Goal: Register for event/course

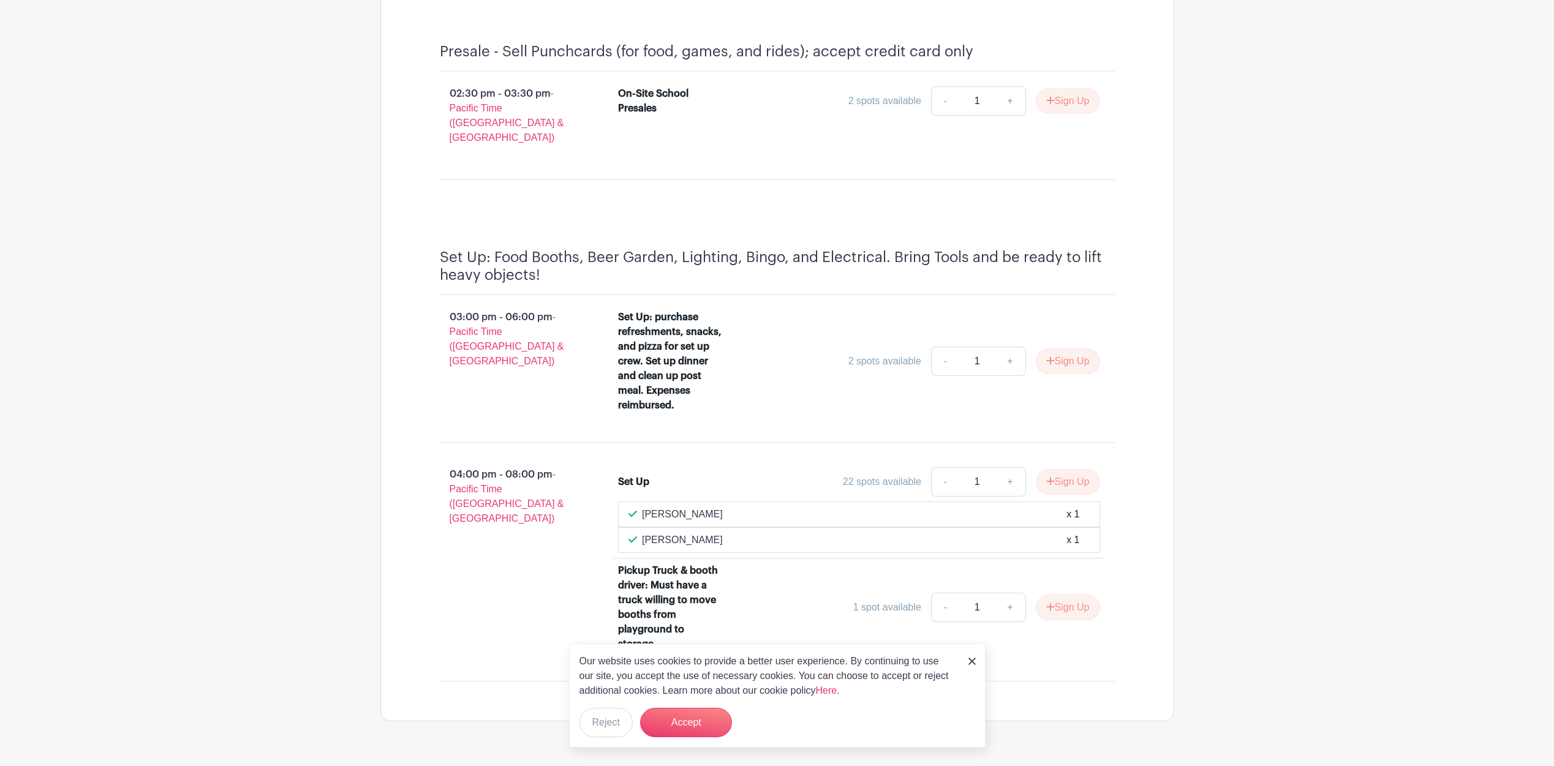
scroll to position [1075, 0]
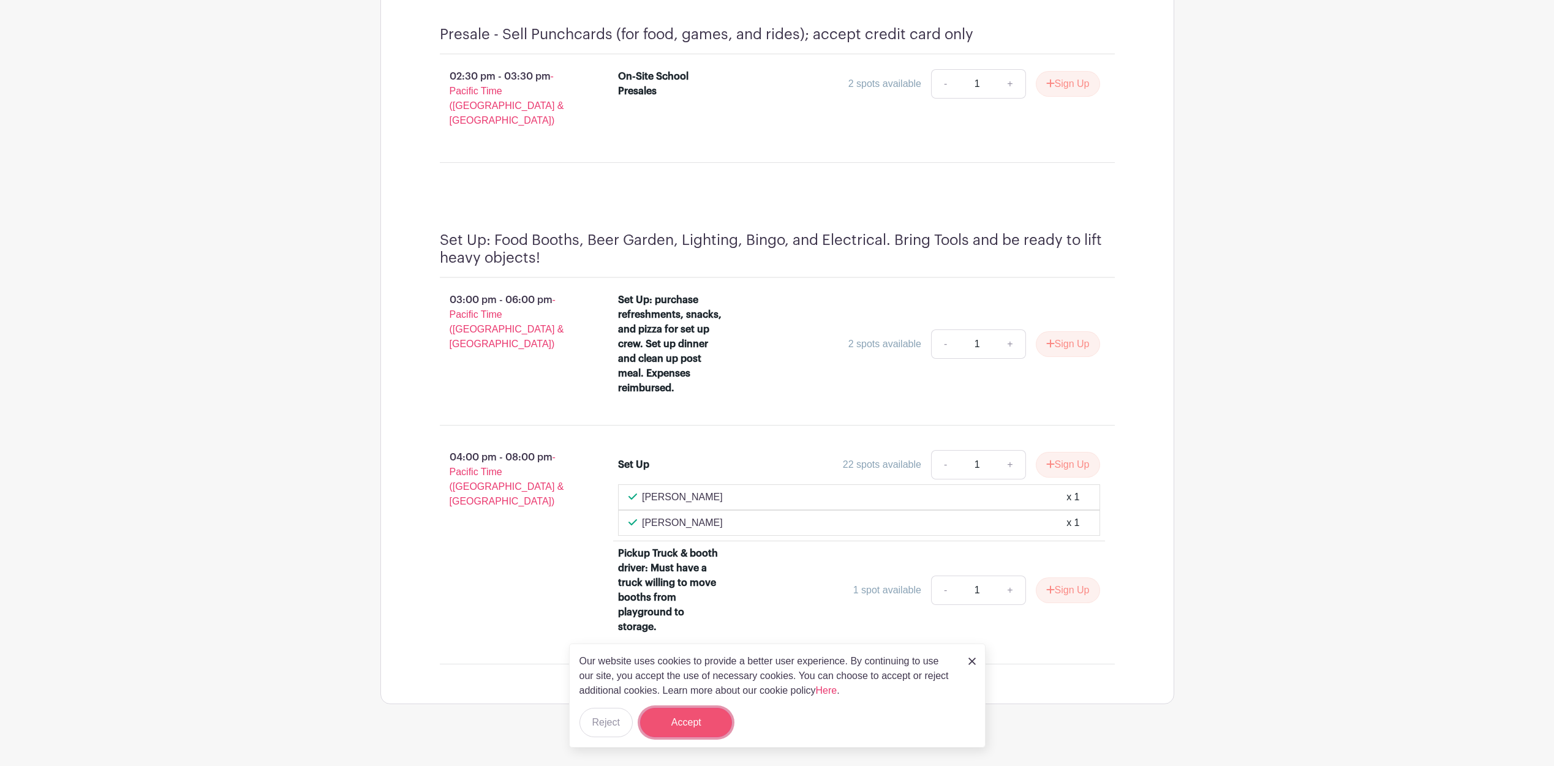
click at [666, 717] on button "Accept" at bounding box center [686, 722] width 92 height 29
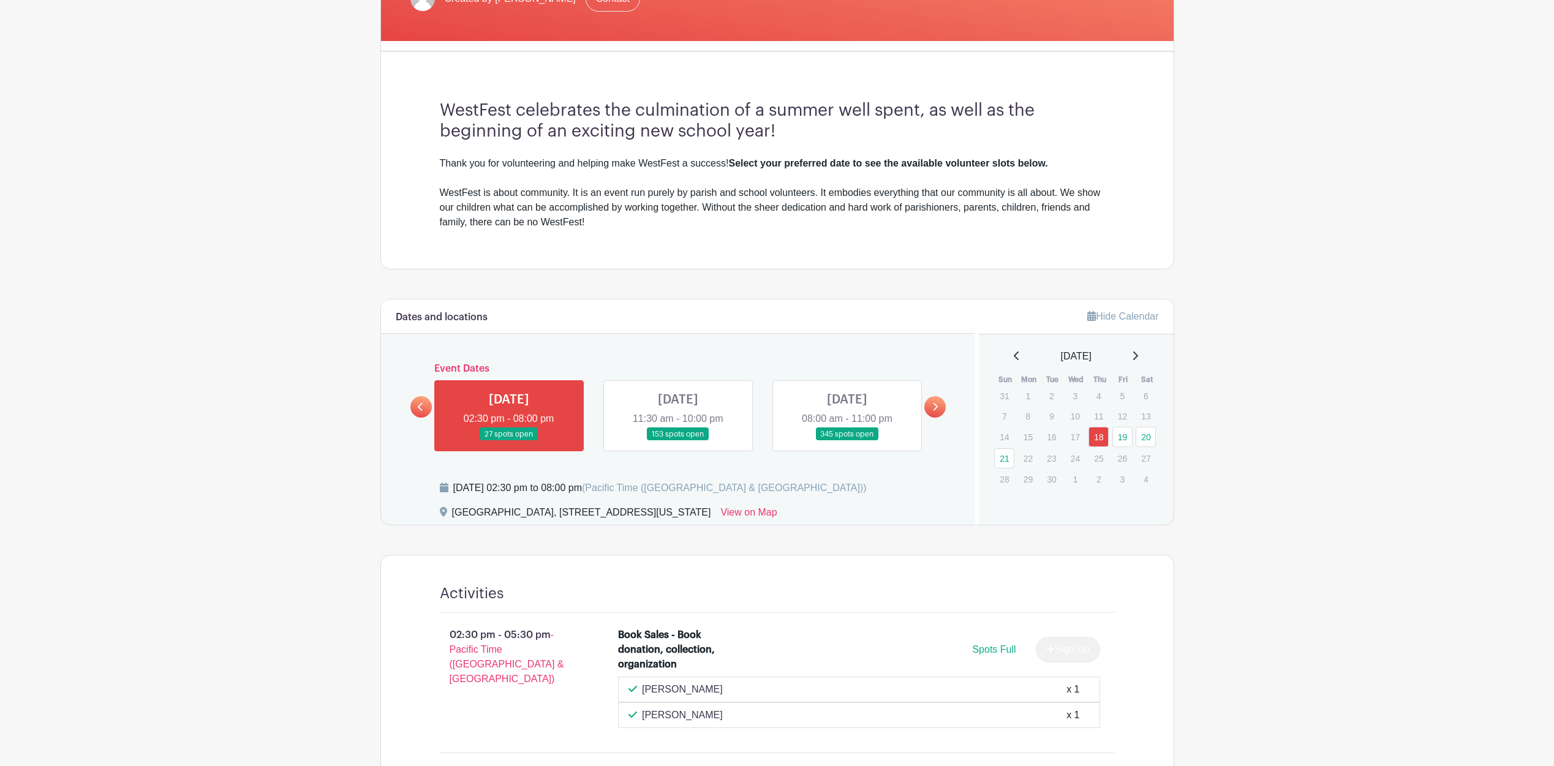
scroll to position [0, 0]
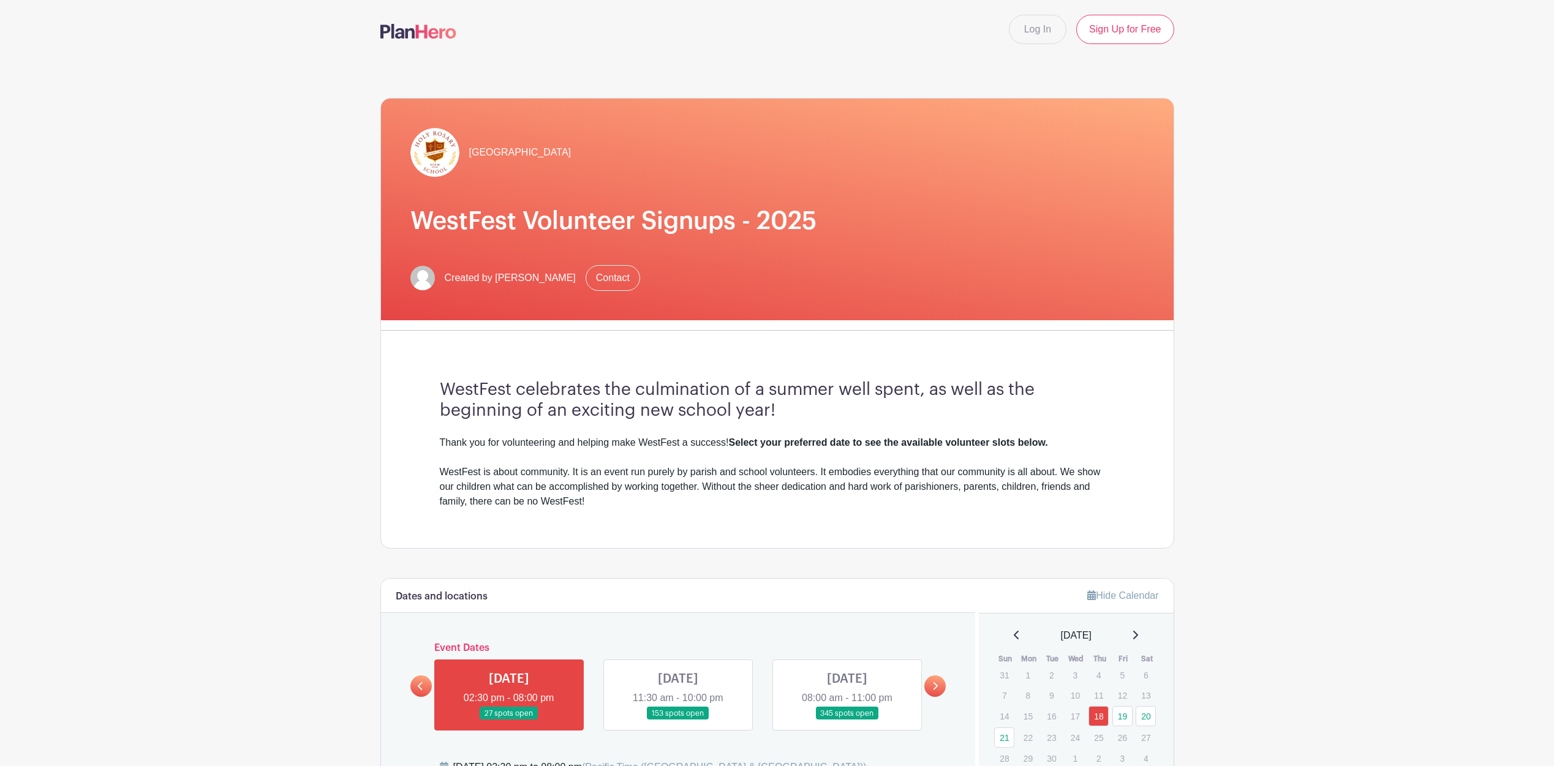
click at [678, 720] on link at bounding box center [678, 720] width 0 height 0
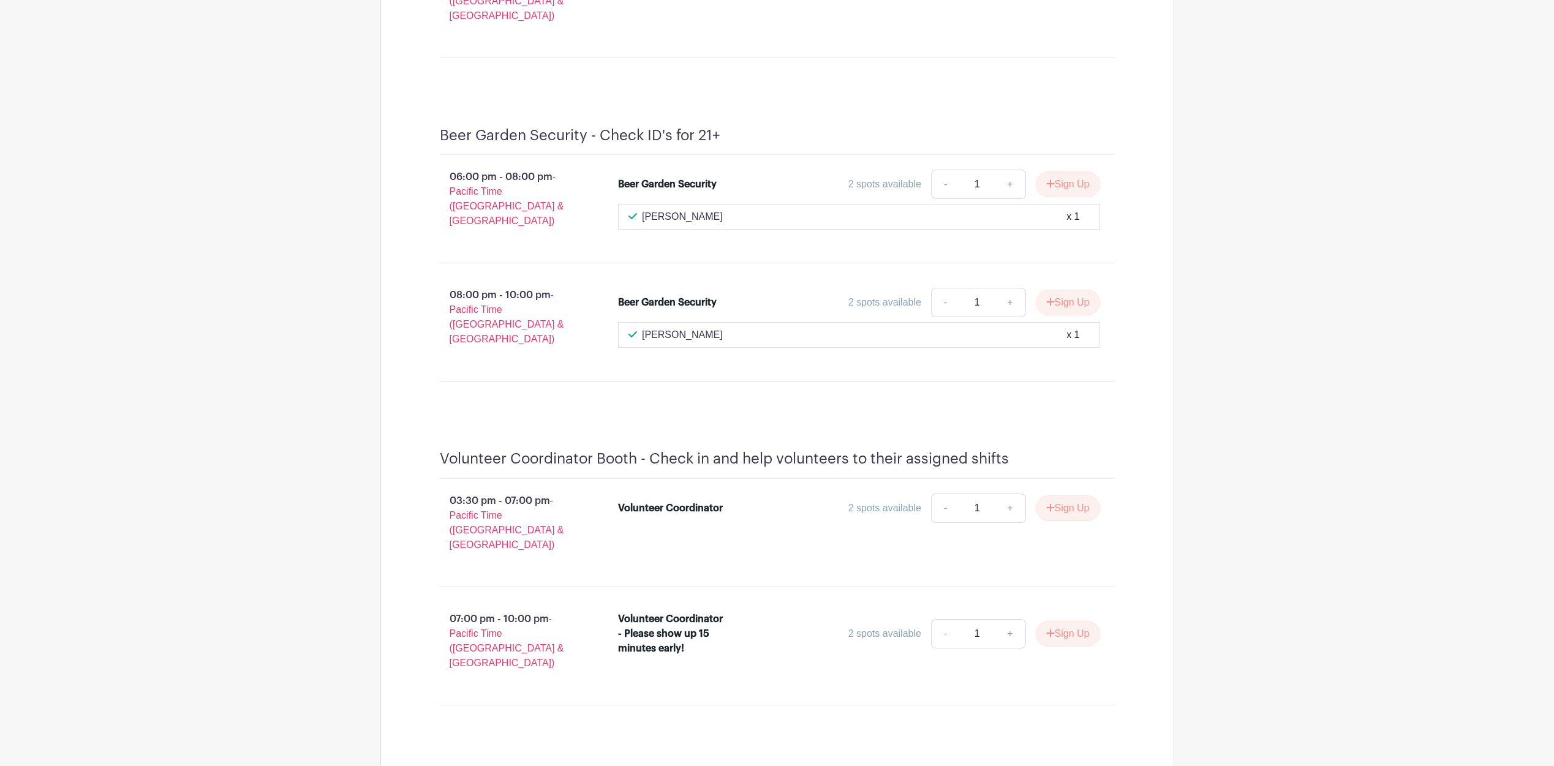
scroll to position [7493, 0]
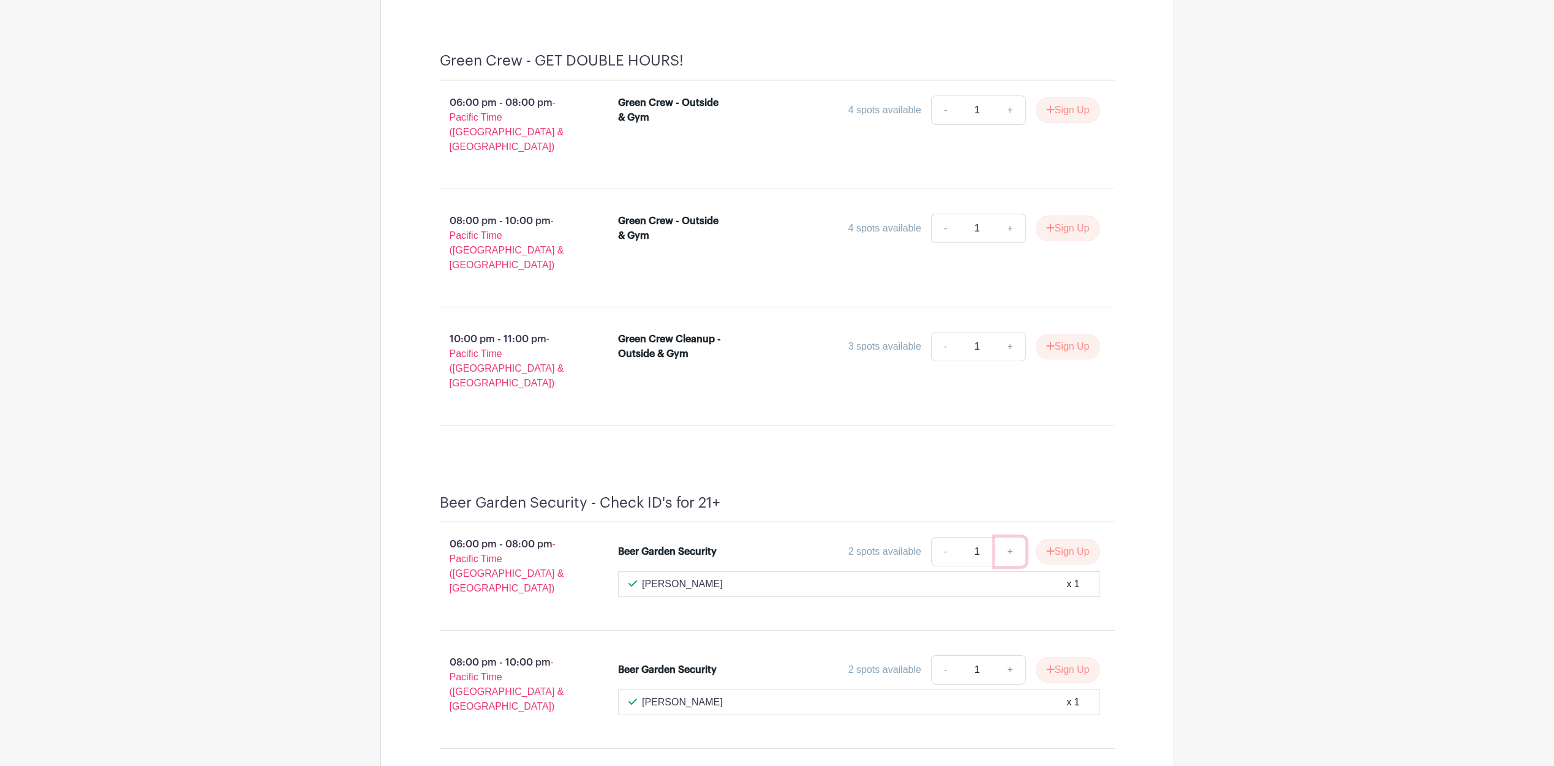
click at [1009, 537] on link "+" at bounding box center [1010, 551] width 31 height 29
click at [944, 537] on link "-" at bounding box center [945, 551] width 28 height 29
type input "1"
click at [1046, 546] on icon "submit" at bounding box center [1050, 551] width 9 height 10
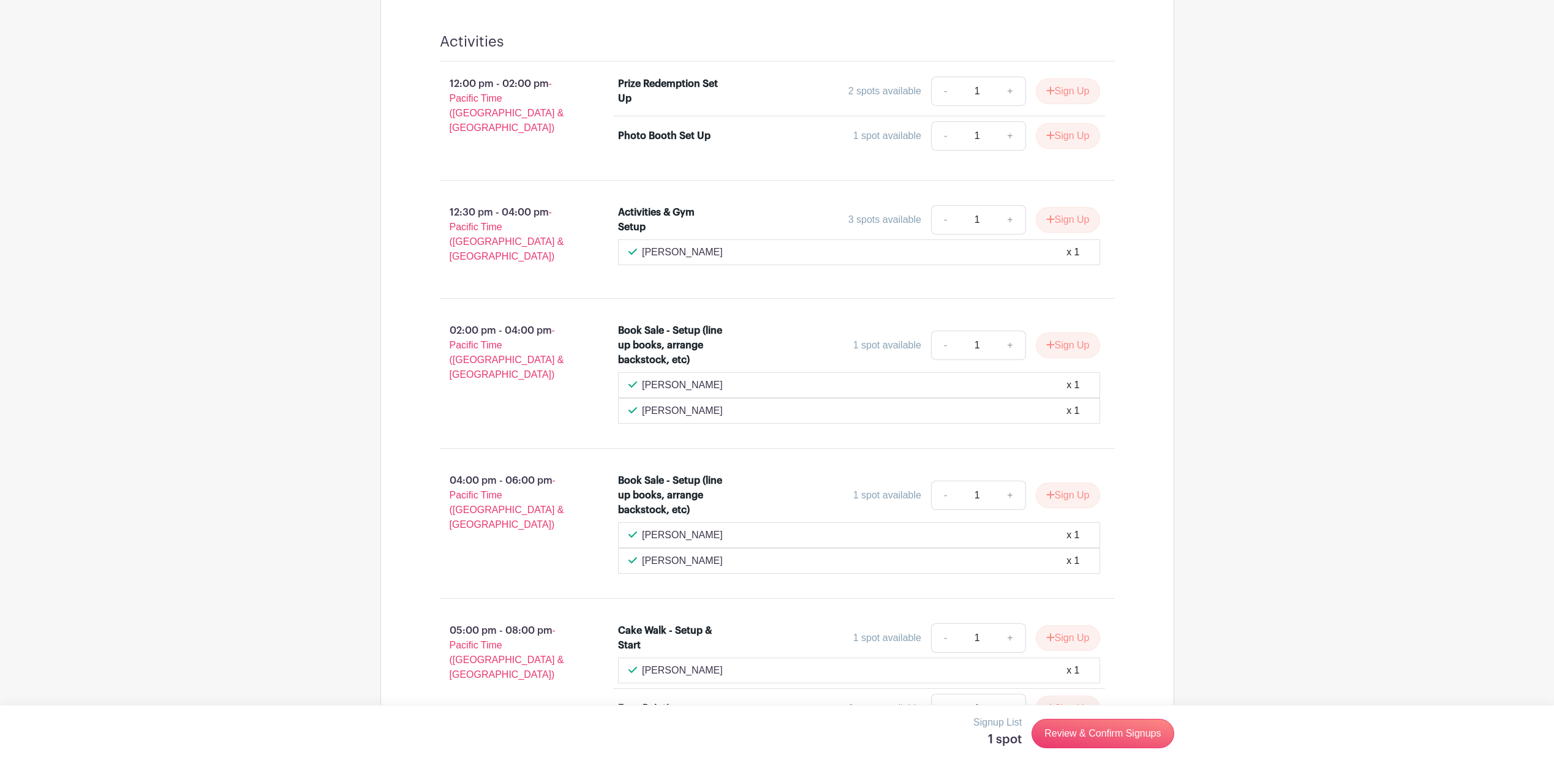
scroll to position [1479, 0]
click at [1066, 482] on button "Sign Up" at bounding box center [1068, 495] width 64 height 26
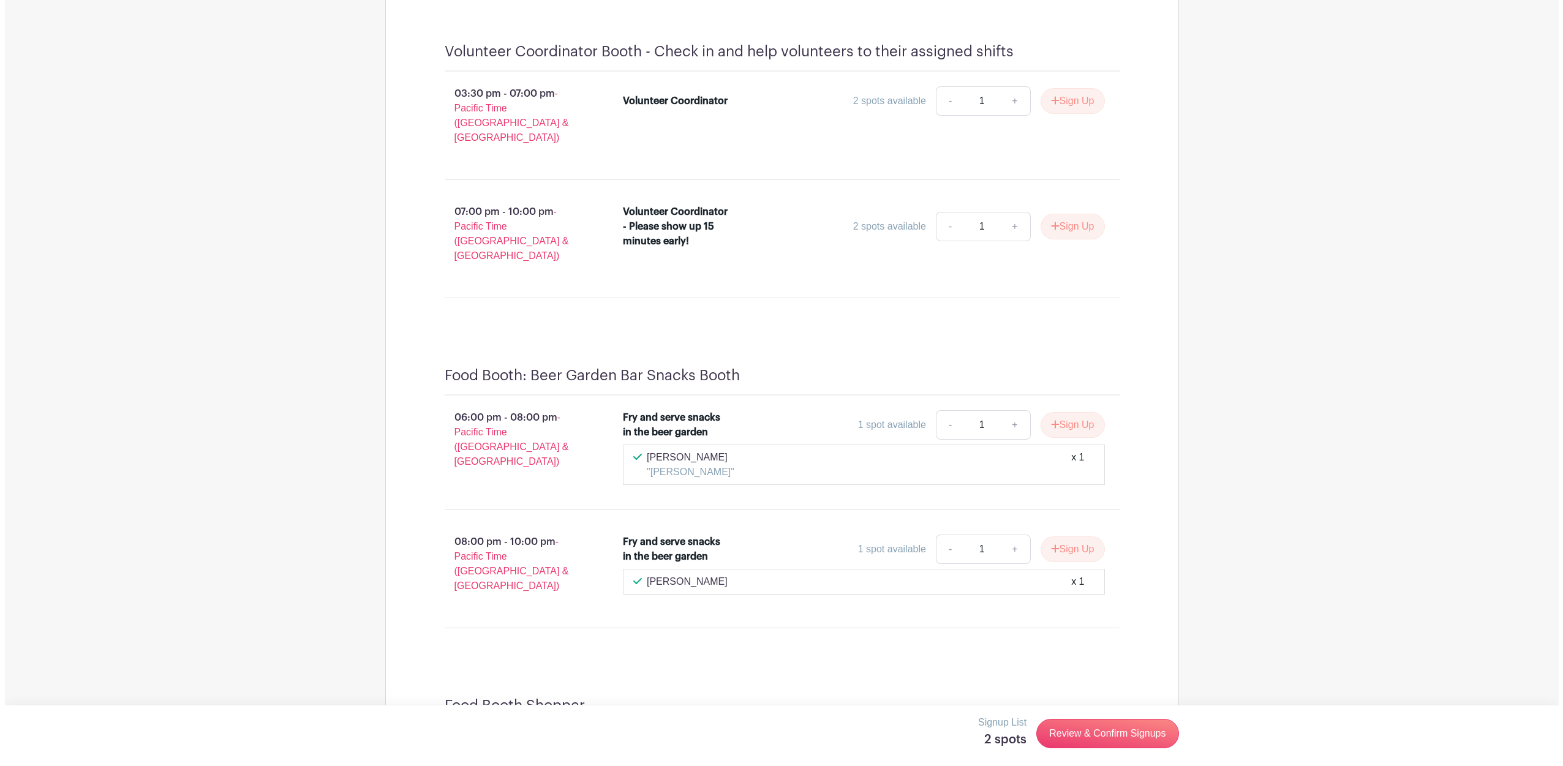
scroll to position [8463, 0]
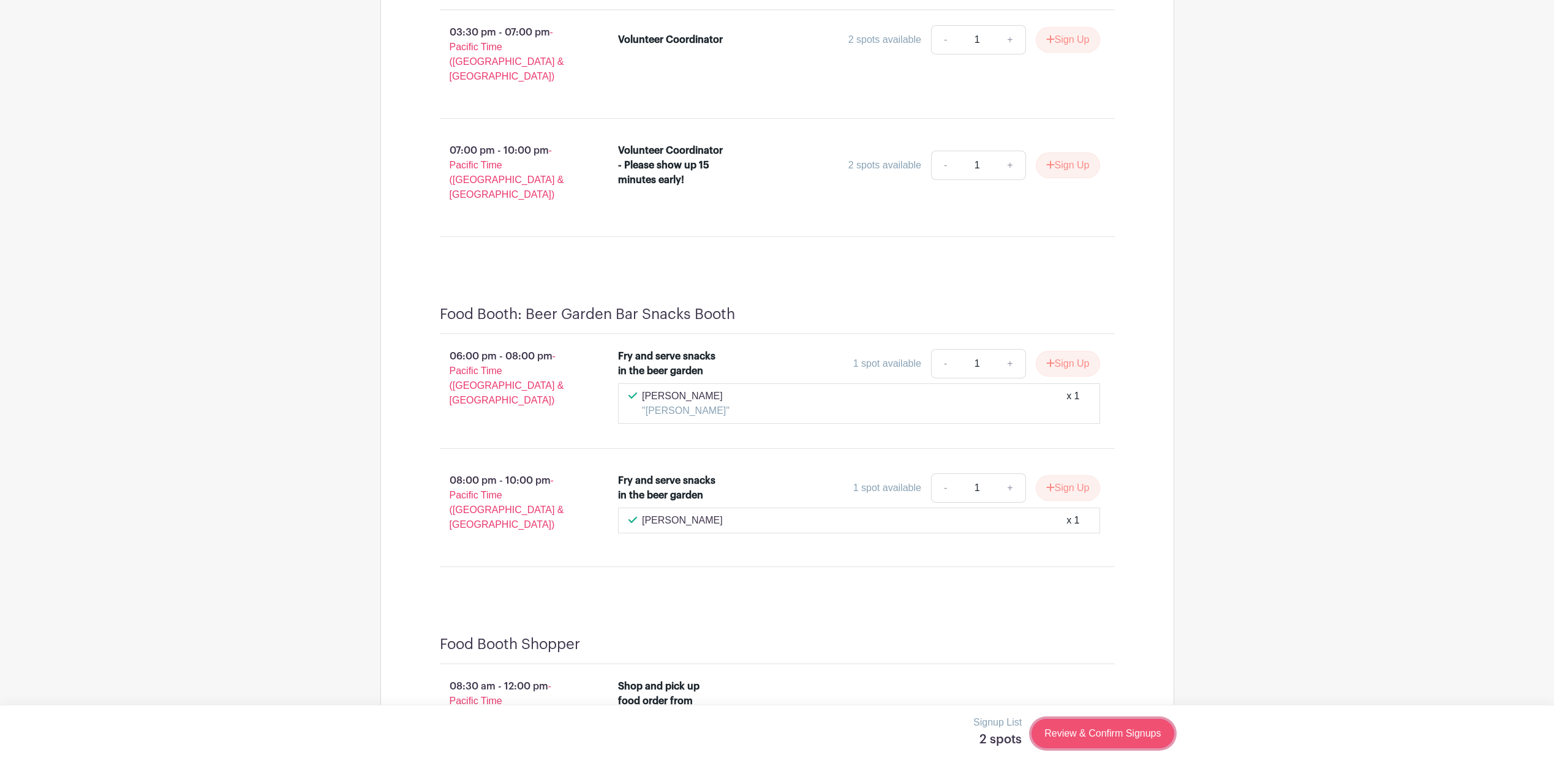
click at [1070, 729] on link "Review & Confirm Signups" at bounding box center [1102, 733] width 142 height 29
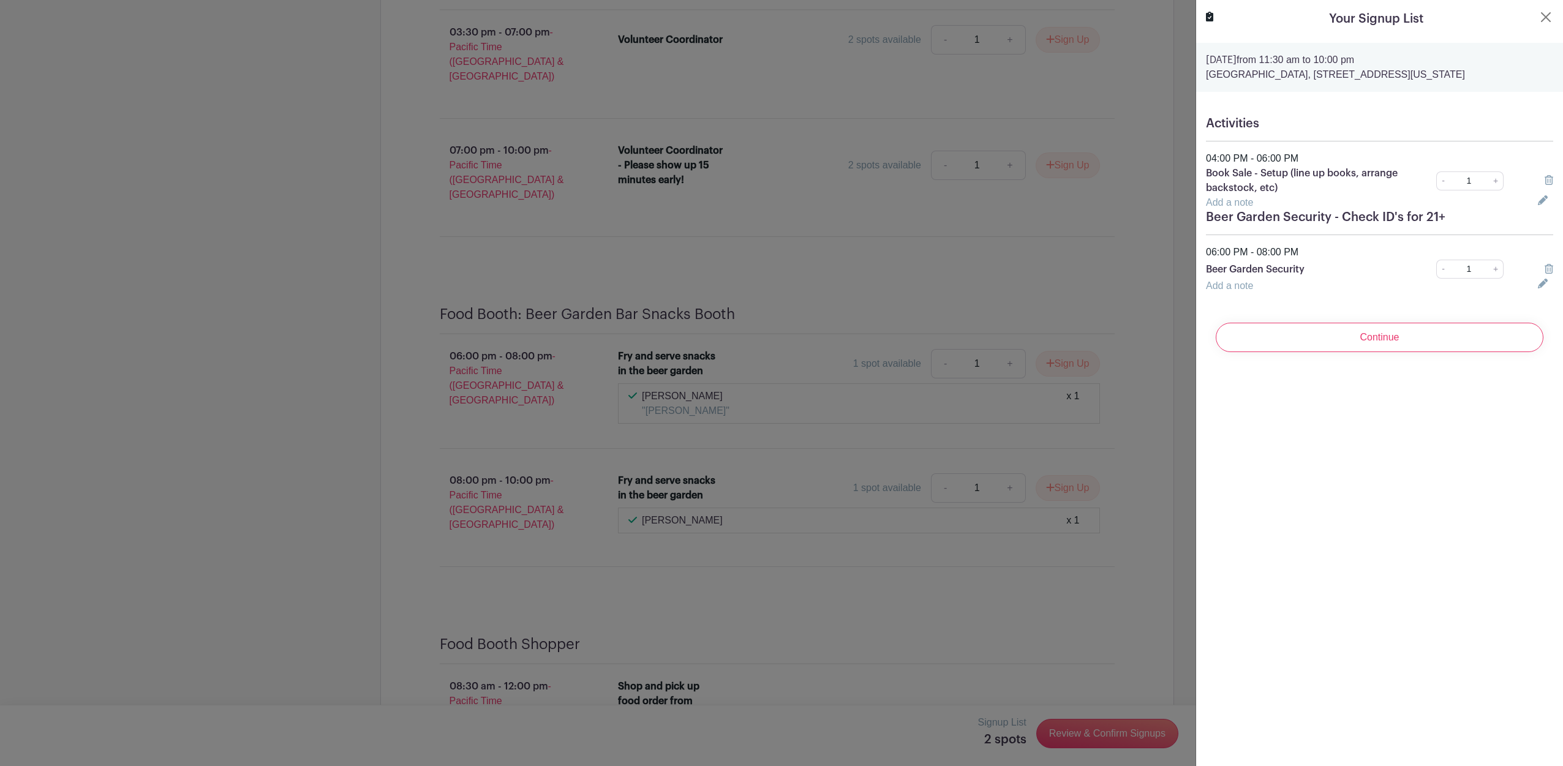
click at [1236, 201] on link "Add a note" at bounding box center [1229, 202] width 47 height 10
click at [1240, 214] on input "text" at bounding box center [1364, 209] width 317 height 29
drag, startPoint x: 1288, startPoint y: 211, endPoint x: 1194, endPoint y: 212, distance: 94.3
type input "J"
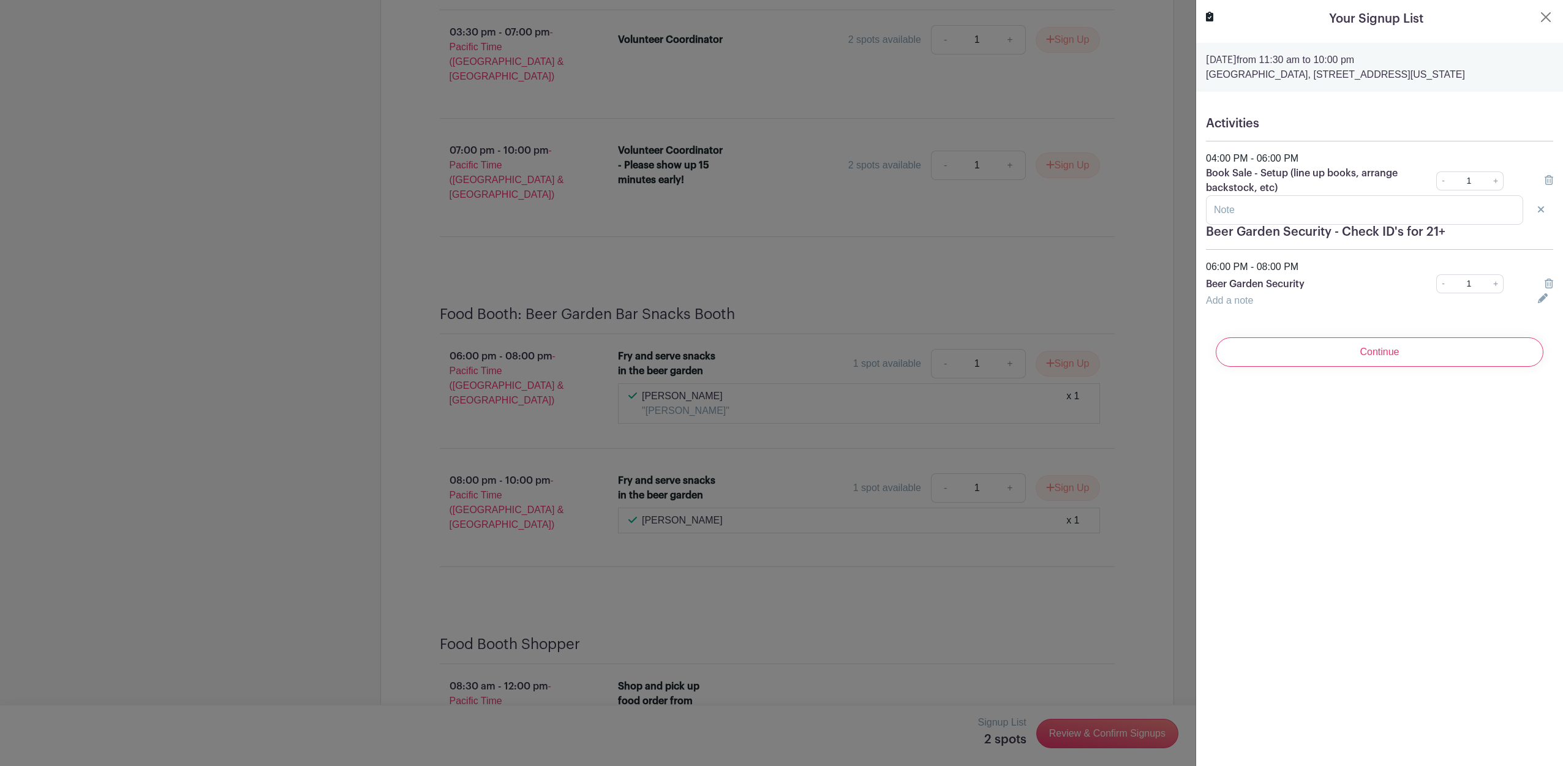
click at [1232, 304] on link "Add a note" at bounding box center [1229, 300] width 47 height 10
click at [1232, 304] on input "text" at bounding box center [1364, 307] width 317 height 29
type input "[PERSON_NAME]"
click at [1366, 366] on input "Continue" at bounding box center [1380, 366] width 328 height 29
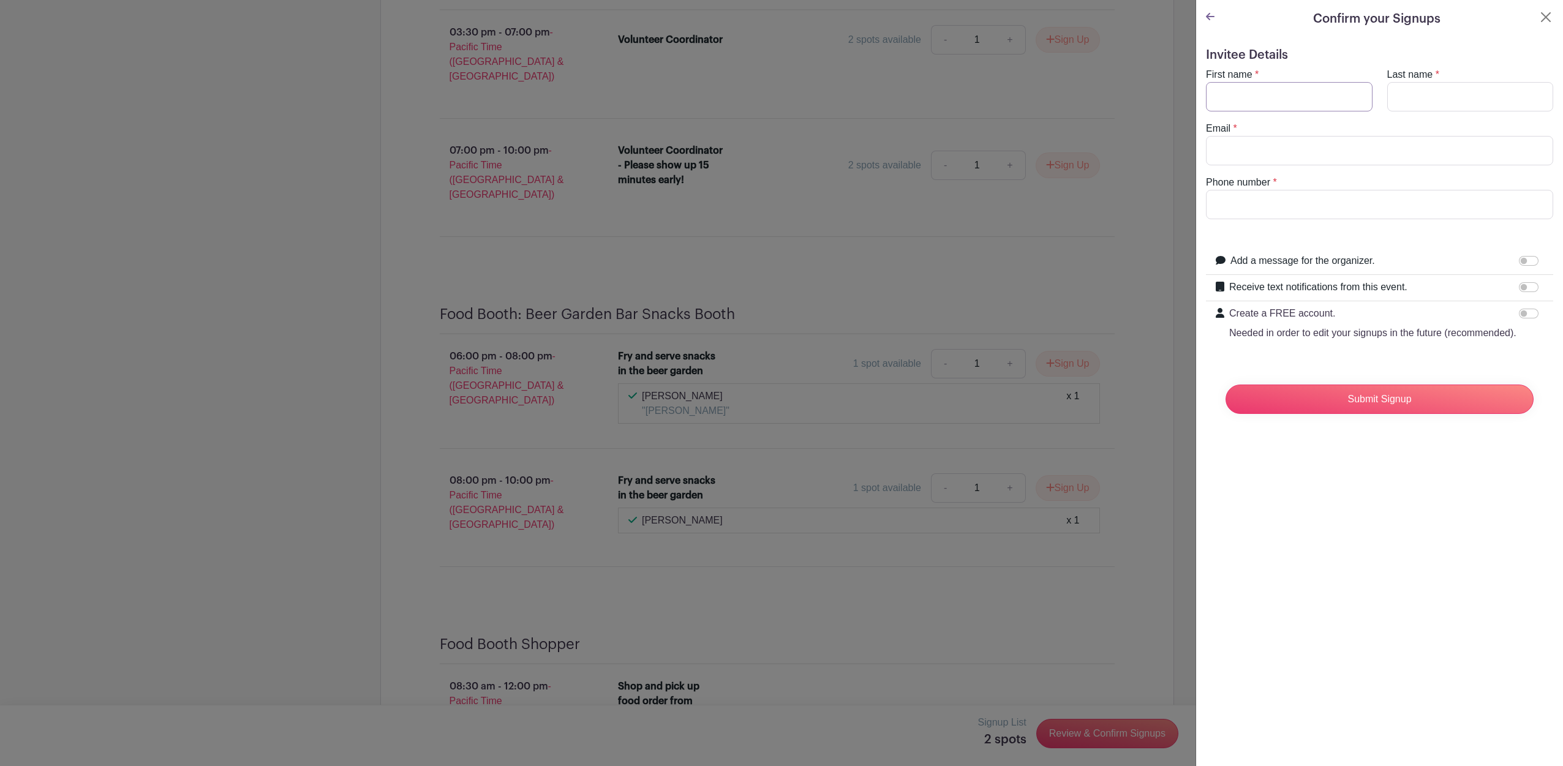
click at [1274, 88] on input "First name" at bounding box center [1289, 96] width 167 height 29
type input "[PERSON_NAME]"
type input "[EMAIL_ADDRESS][DOMAIN_NAME]"
type input "2067692773"
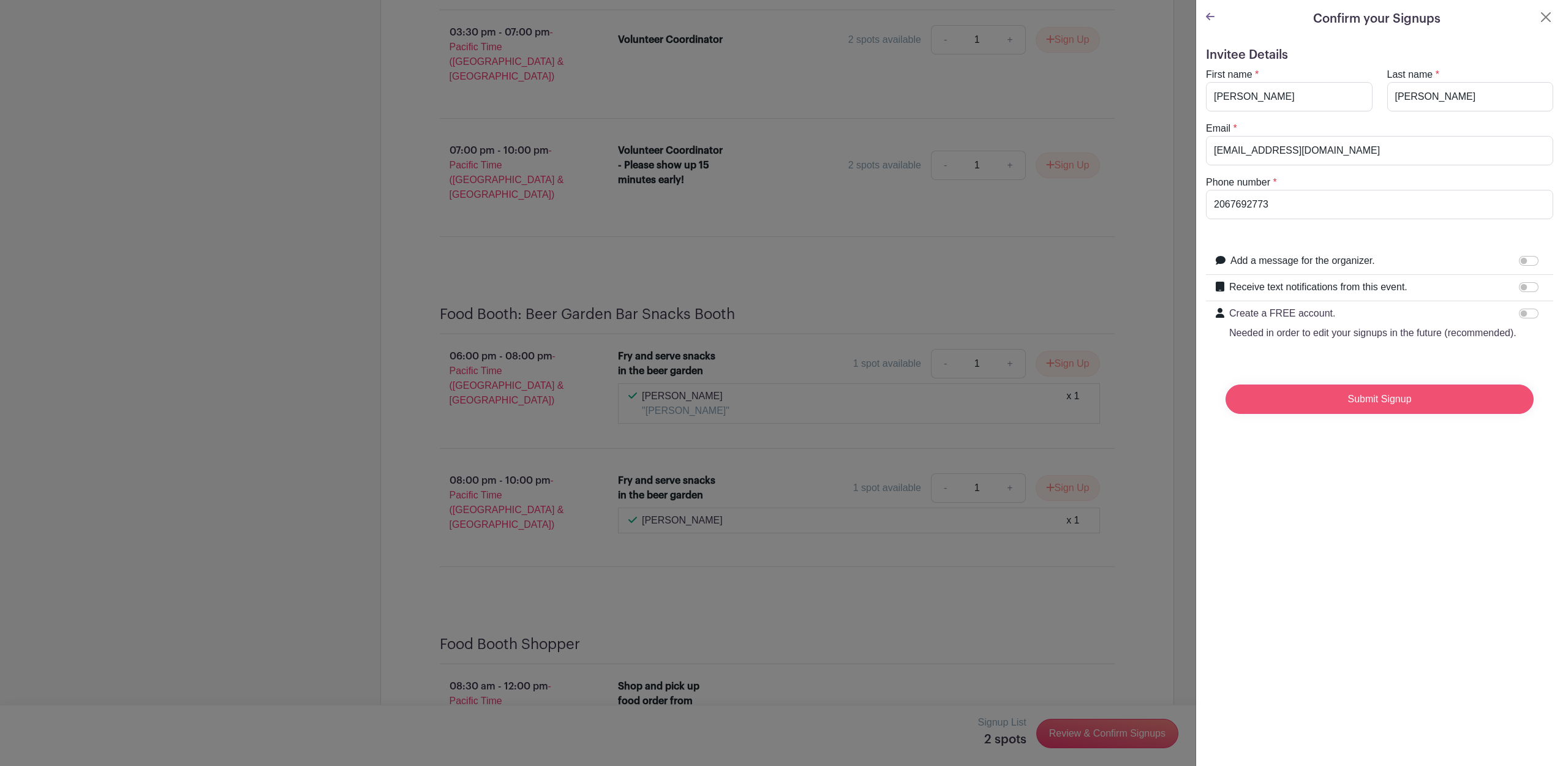
click at [1423, 414] on input "Submit Signup" at bounding box center [1379, 399] width 308 height 29
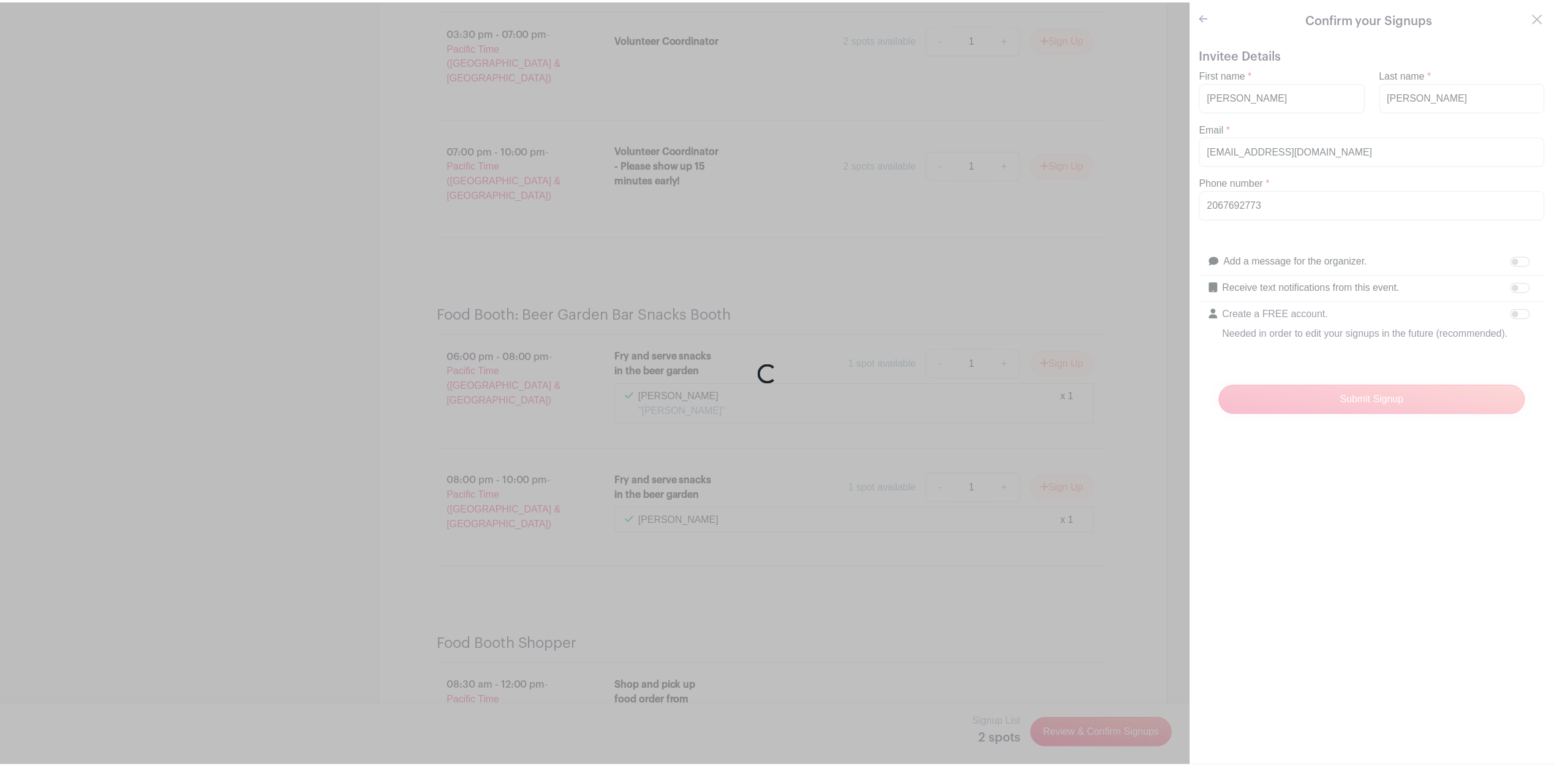
scroll to position [8525, 0]
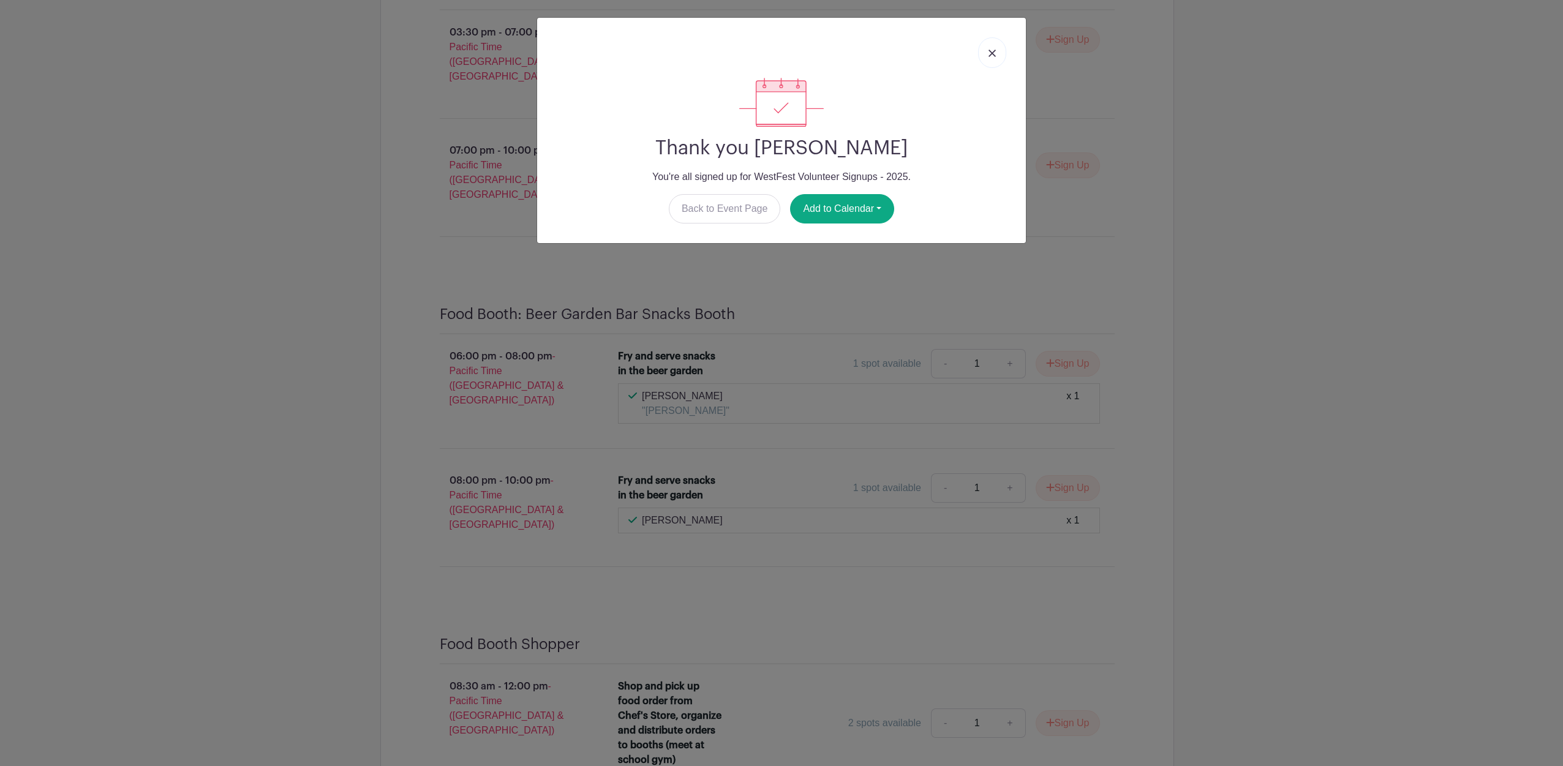
click at [990, 50] on img at bounding box center [991, 53] width 7 height 7
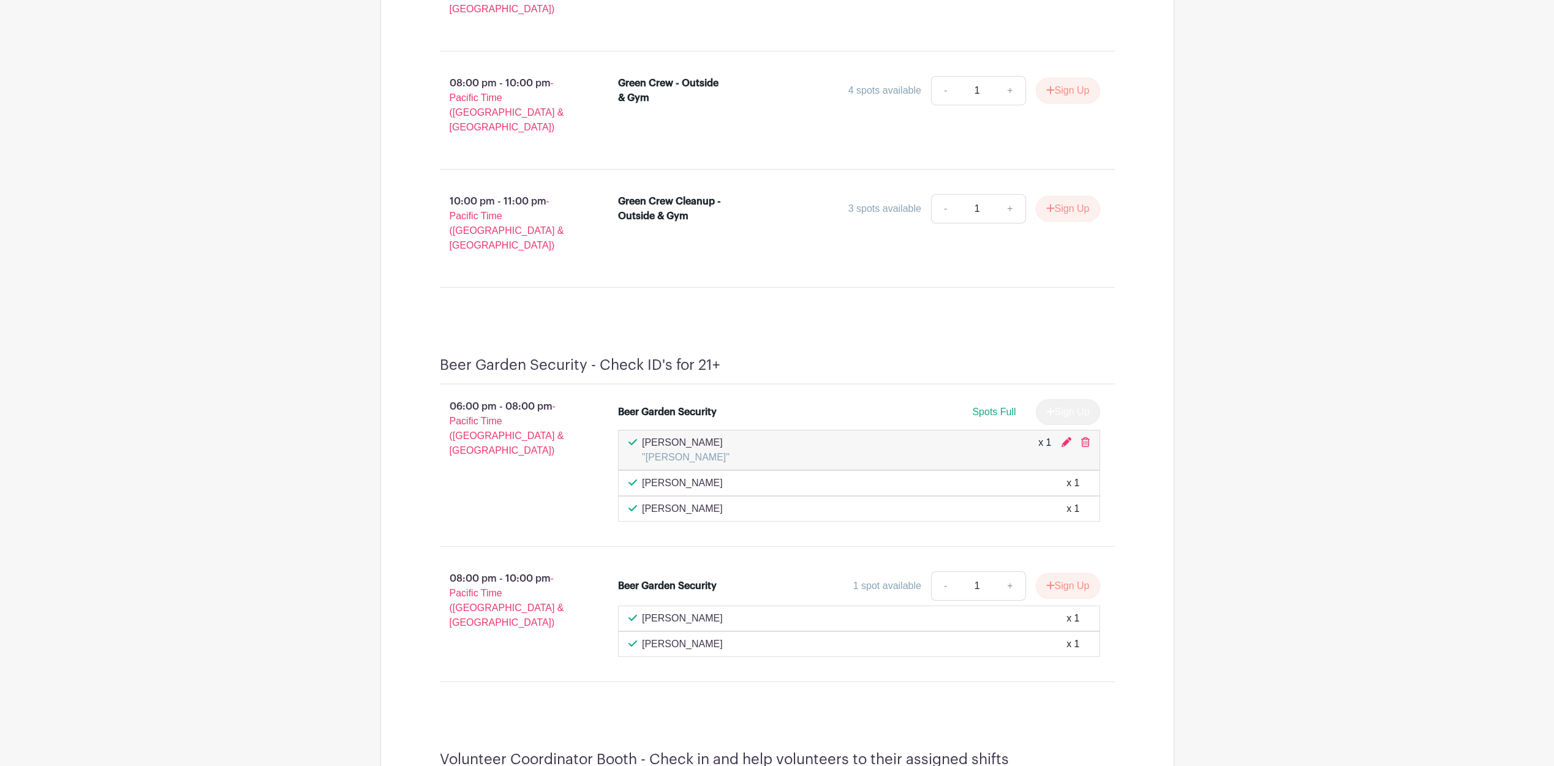
scroll to position [7668, 0]
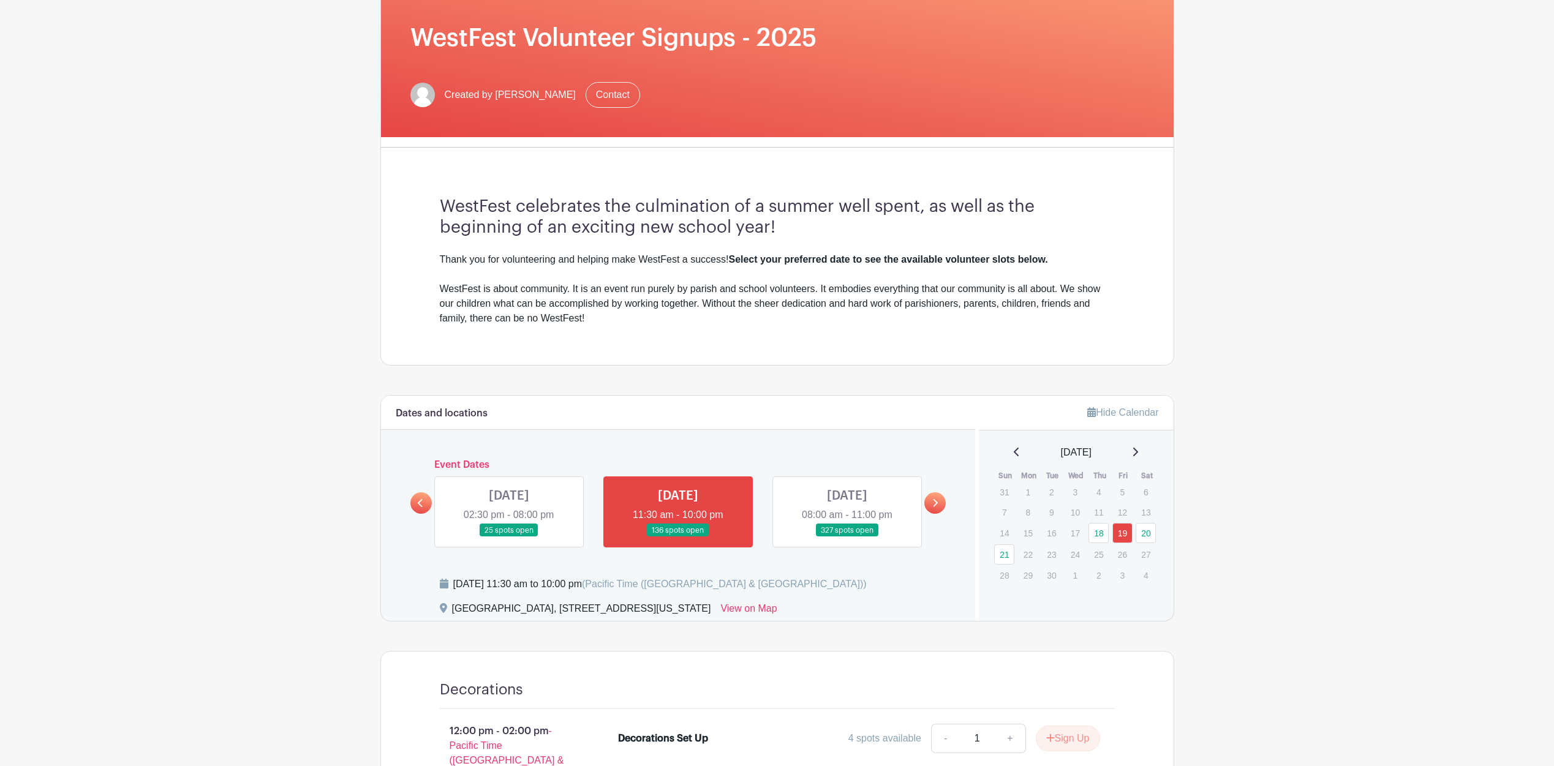
scroll to position [184, 0]
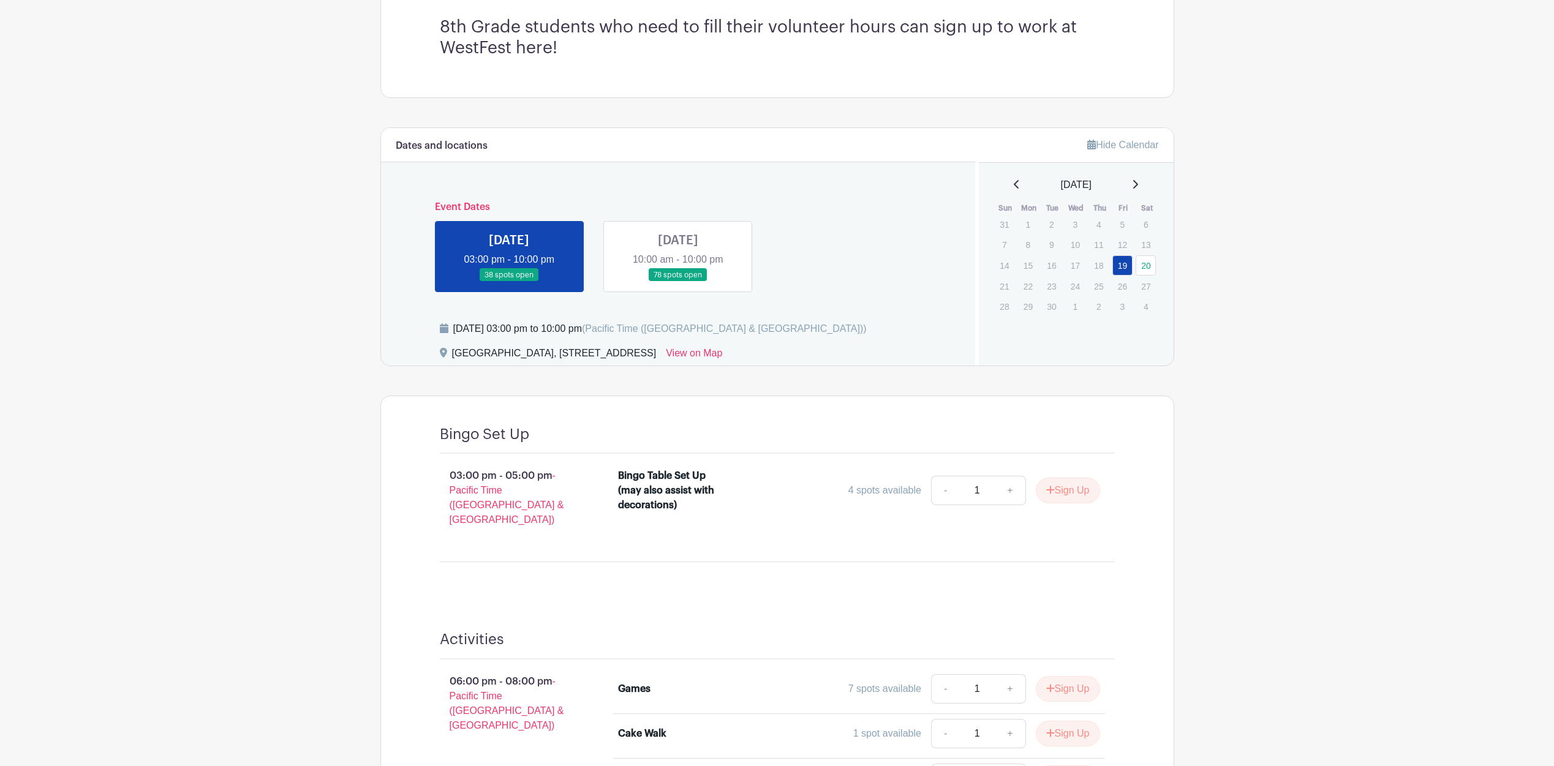
scroll to position [367, 0]
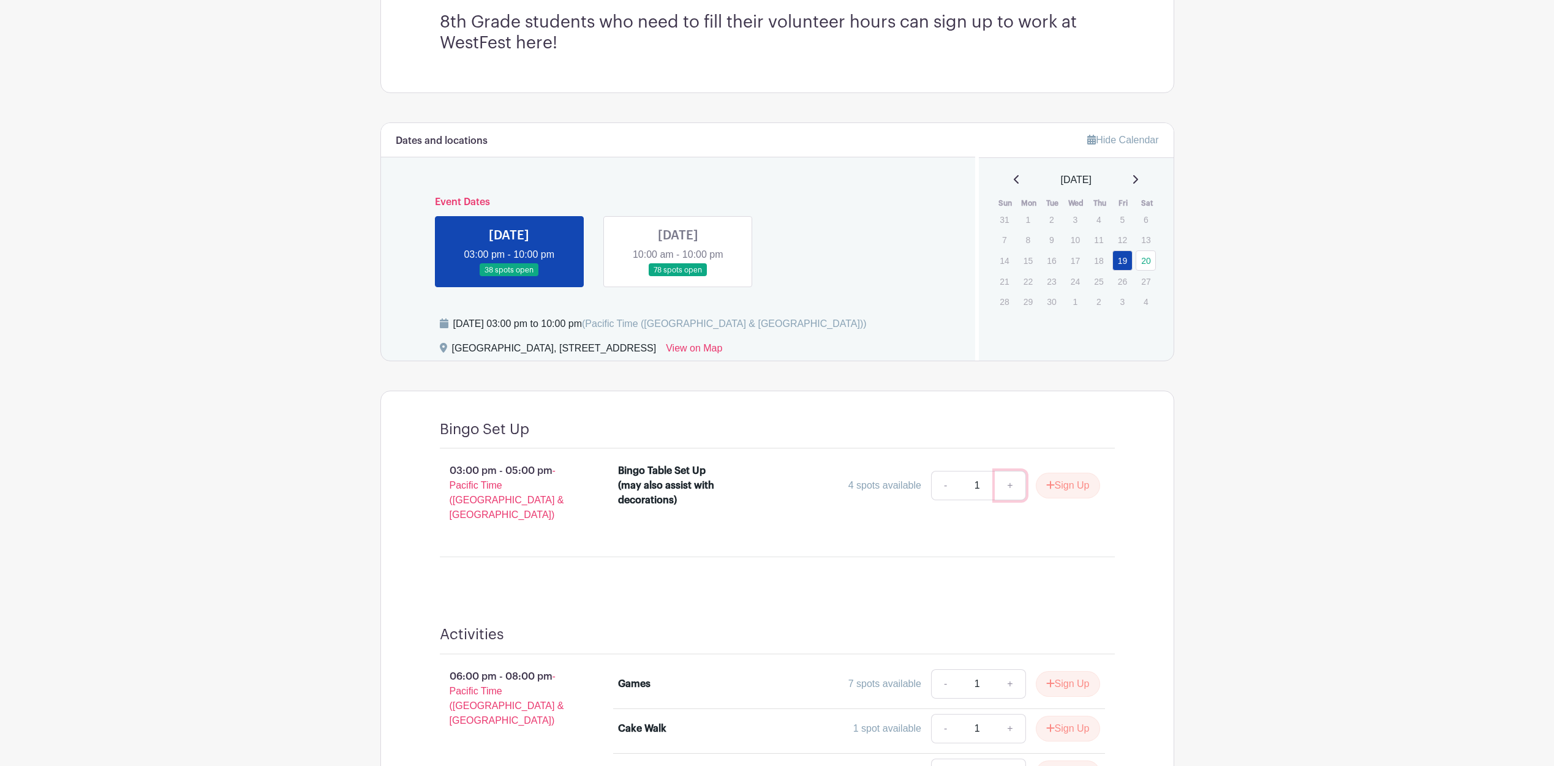
click at [1004, 484] on link "+" at bounding box center [1010, 485] width 31 height 29
click at [937, 483] on link "-" at bounding box center [945, 485] width 28 height 29
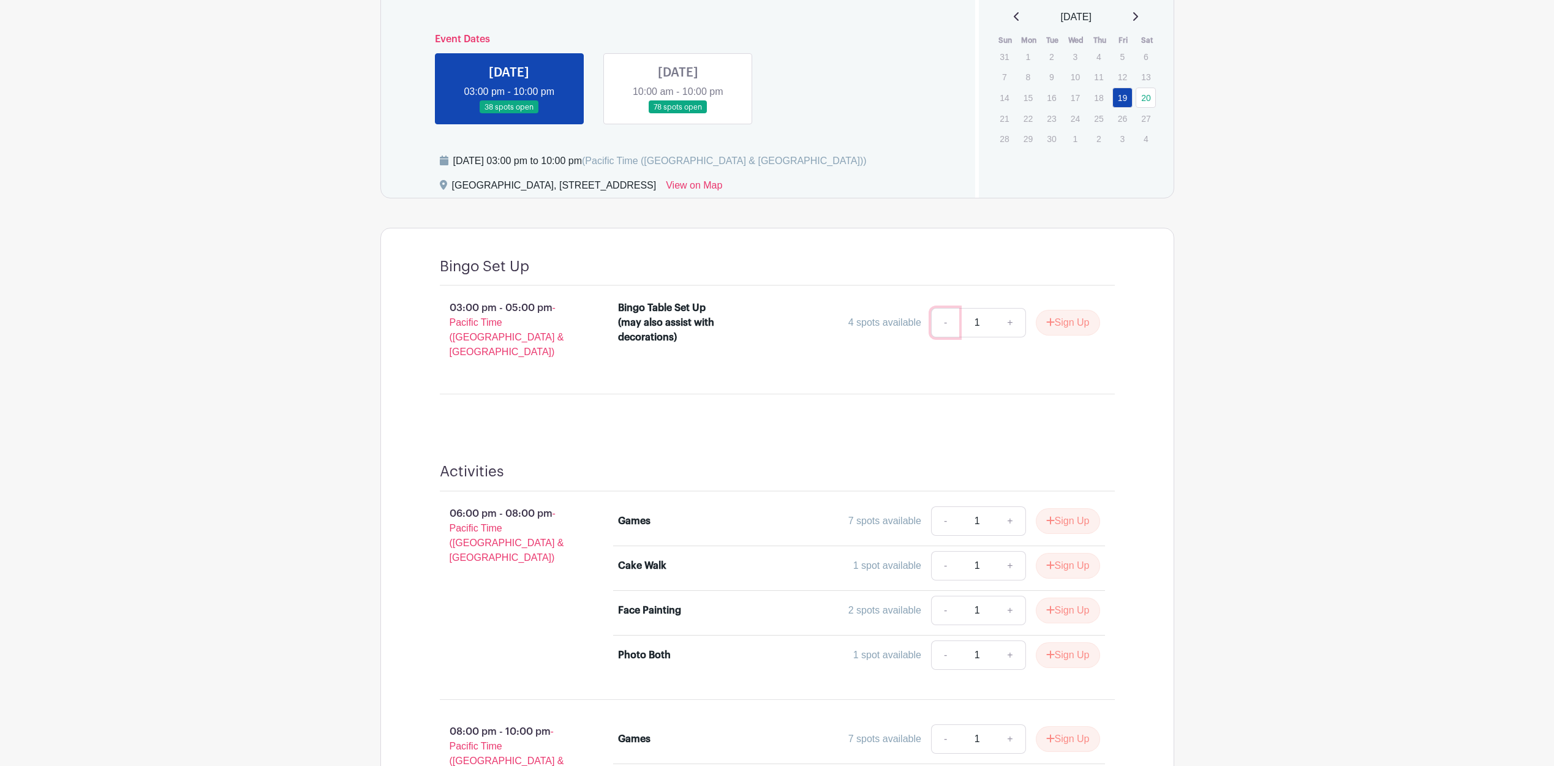
scroll to position [551, 0]
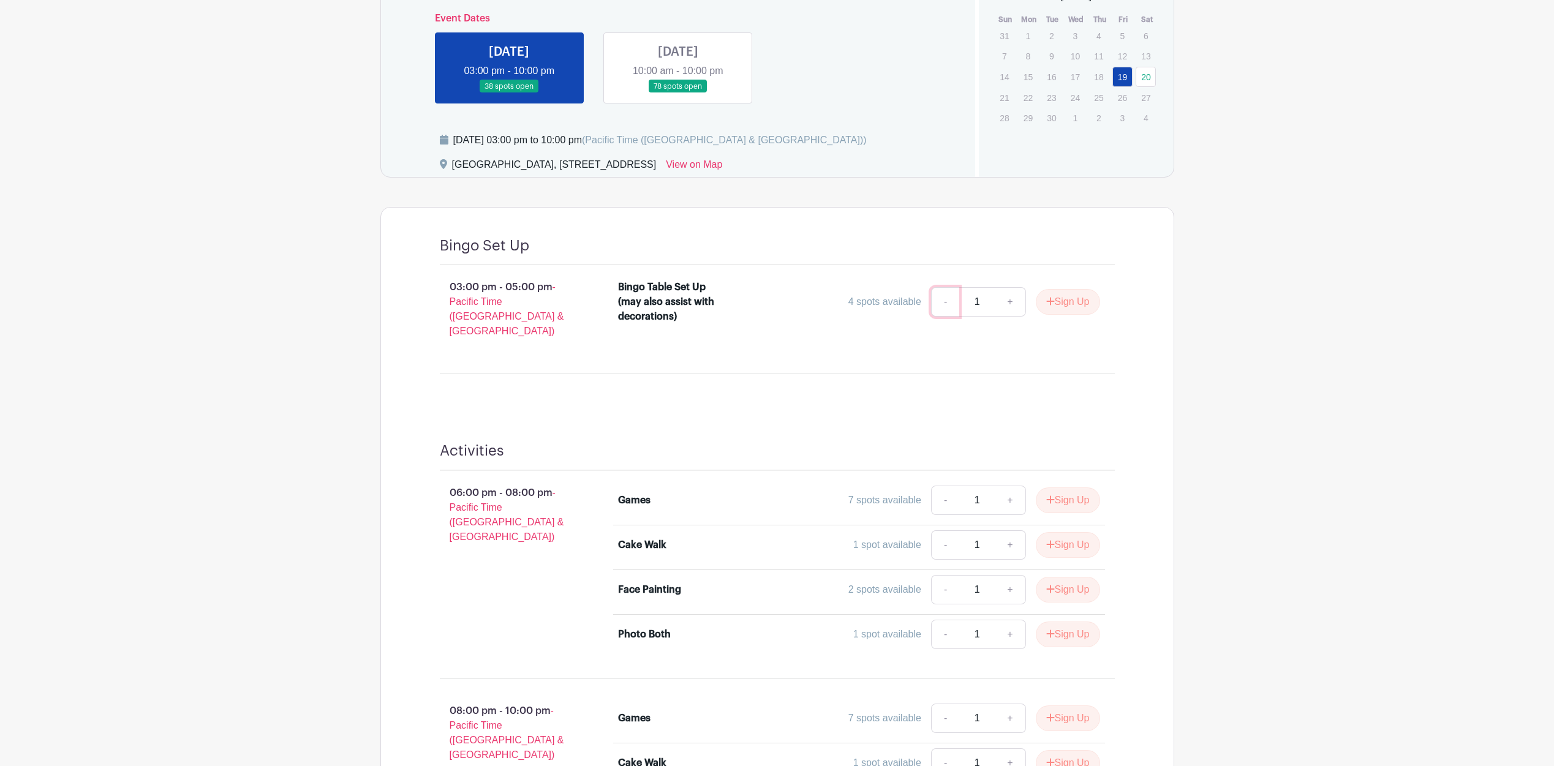
click at [934, 307] on link "-" at bounding box center [945, 301] width 28 height 29
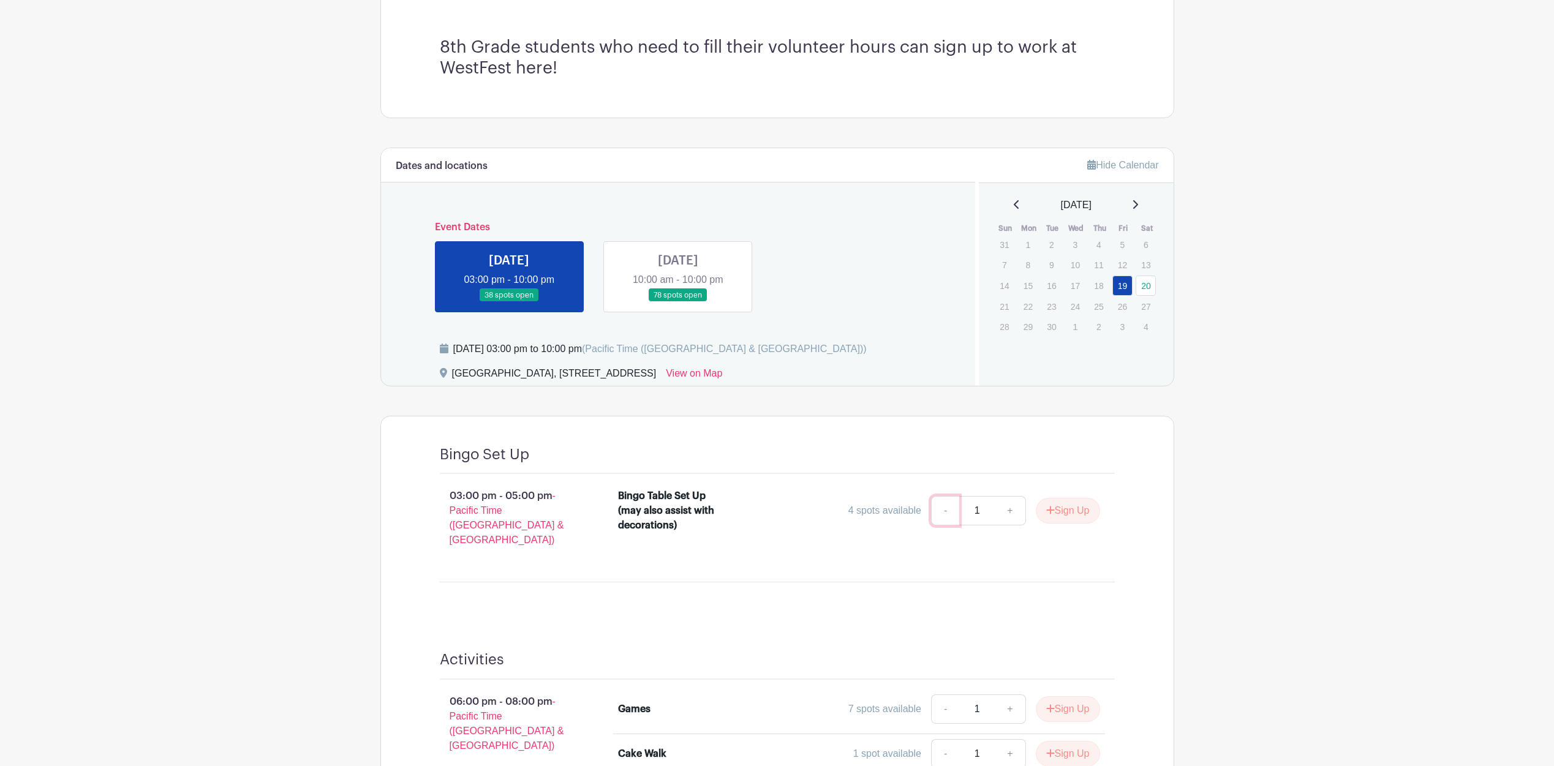
scroll to position [285, 0]
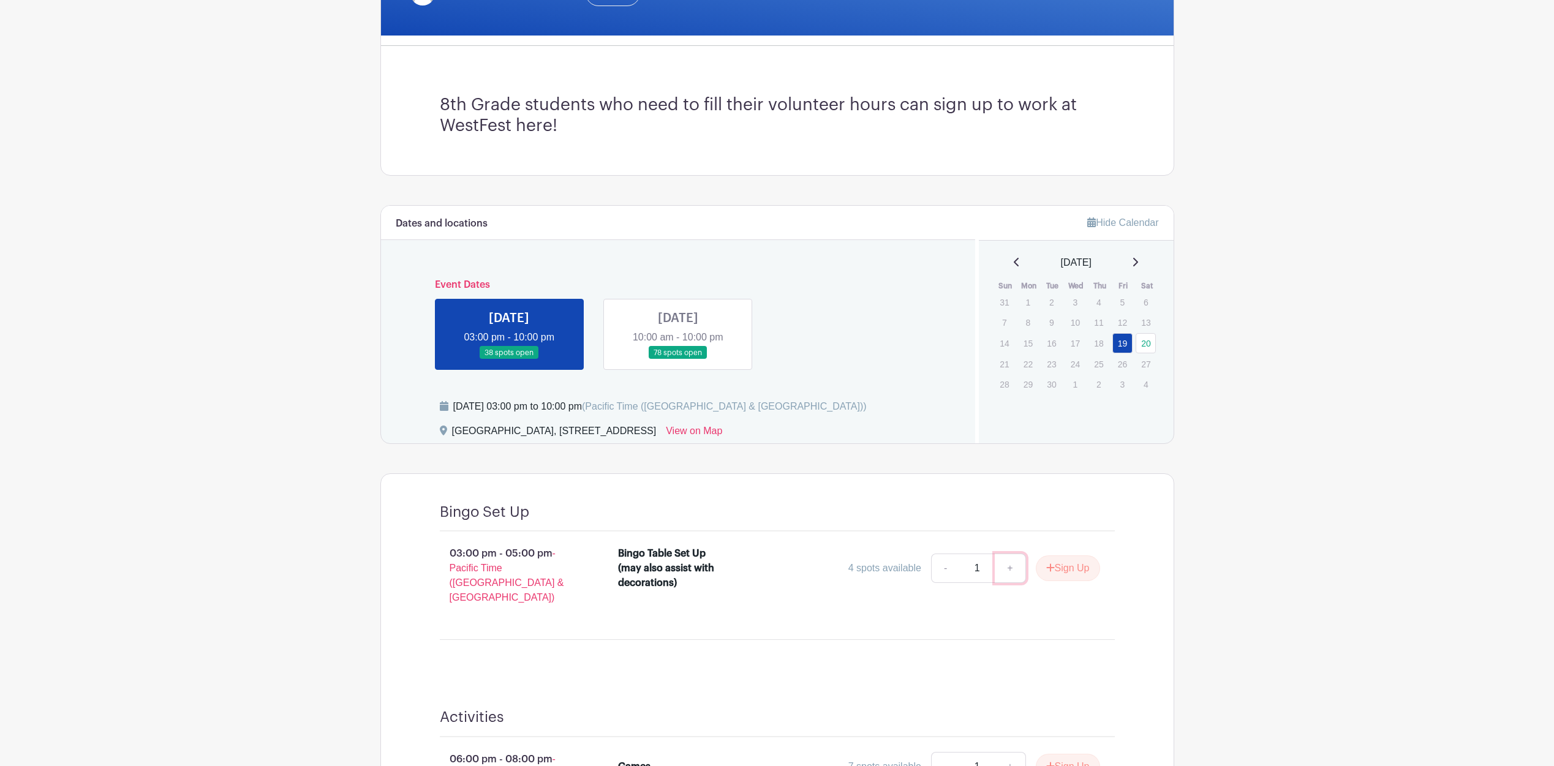
click at [1007, 572] on link "+" at bounding box center [1010, 568] width 31 height 29
click at [945, 571] on link "-" at bounding box center [945, 568] width 28 height 29
type input "1"
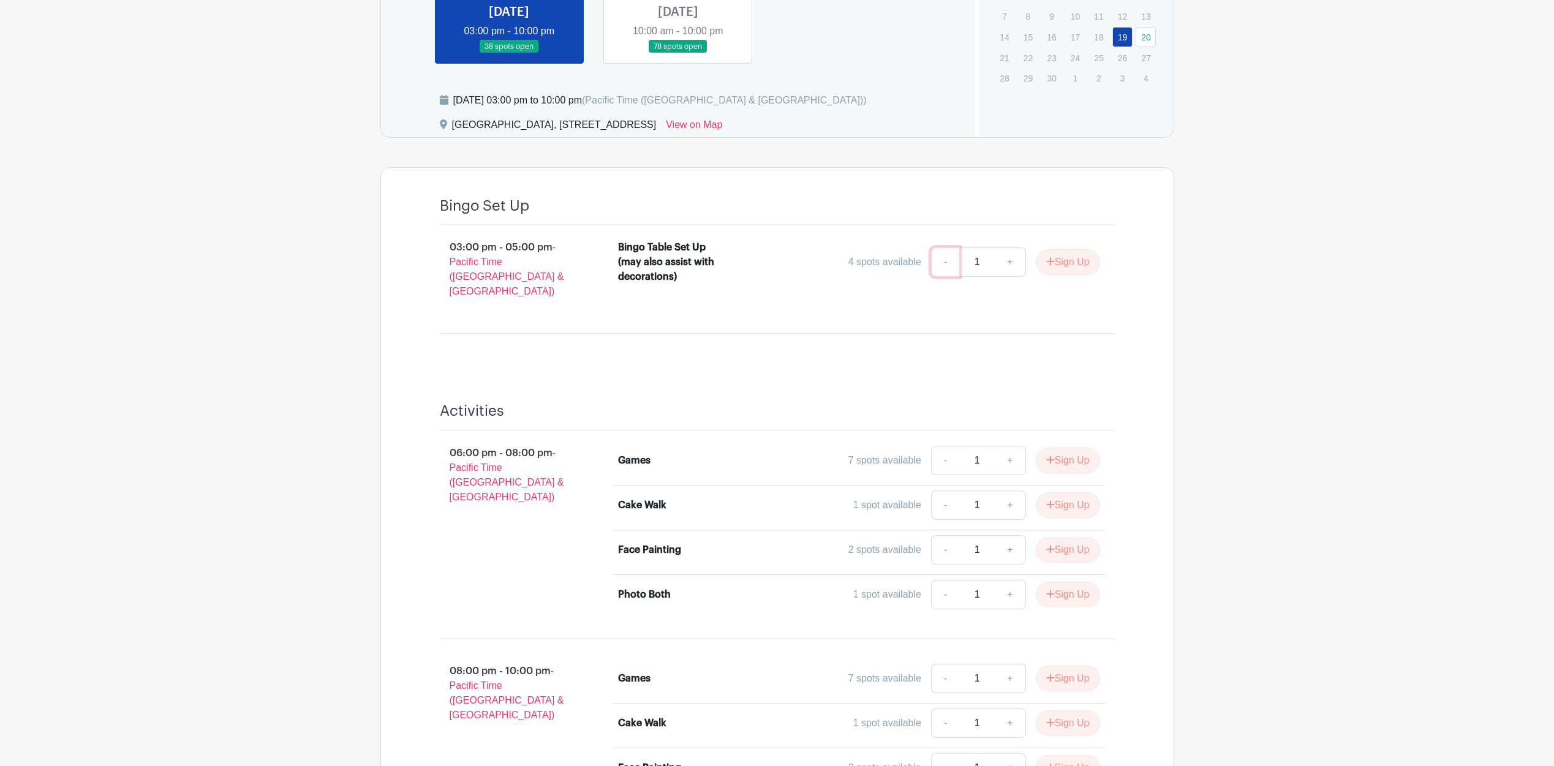
scroll to position [407, 0]
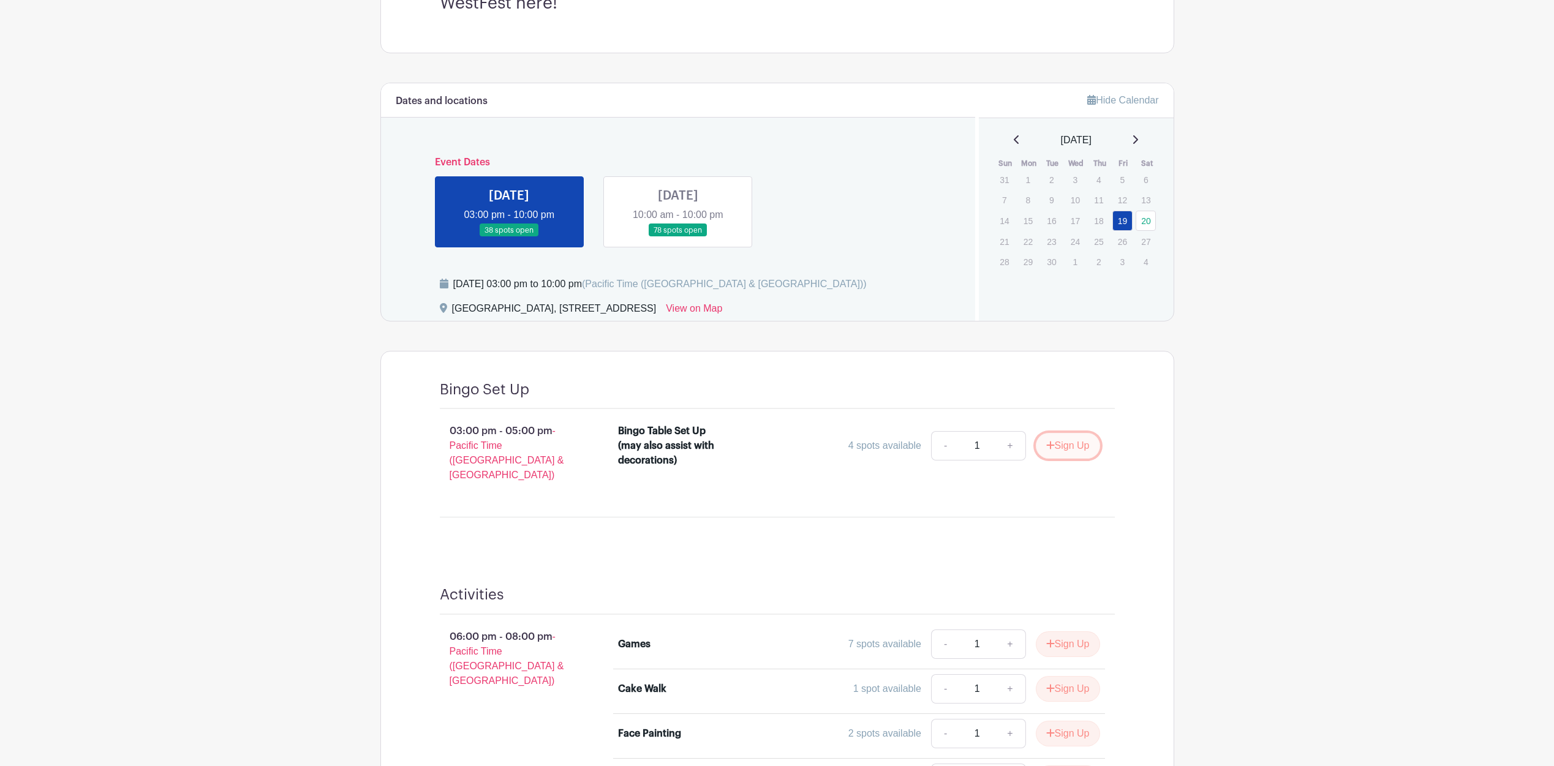
click at [1079, 442] on button "Sign Up" at bounding box center [1068, 446] width 64 height 26
click at [1128, 732] on link "Review & Confirm Signups" at bounding box center [1102, 733] width 142 height 29
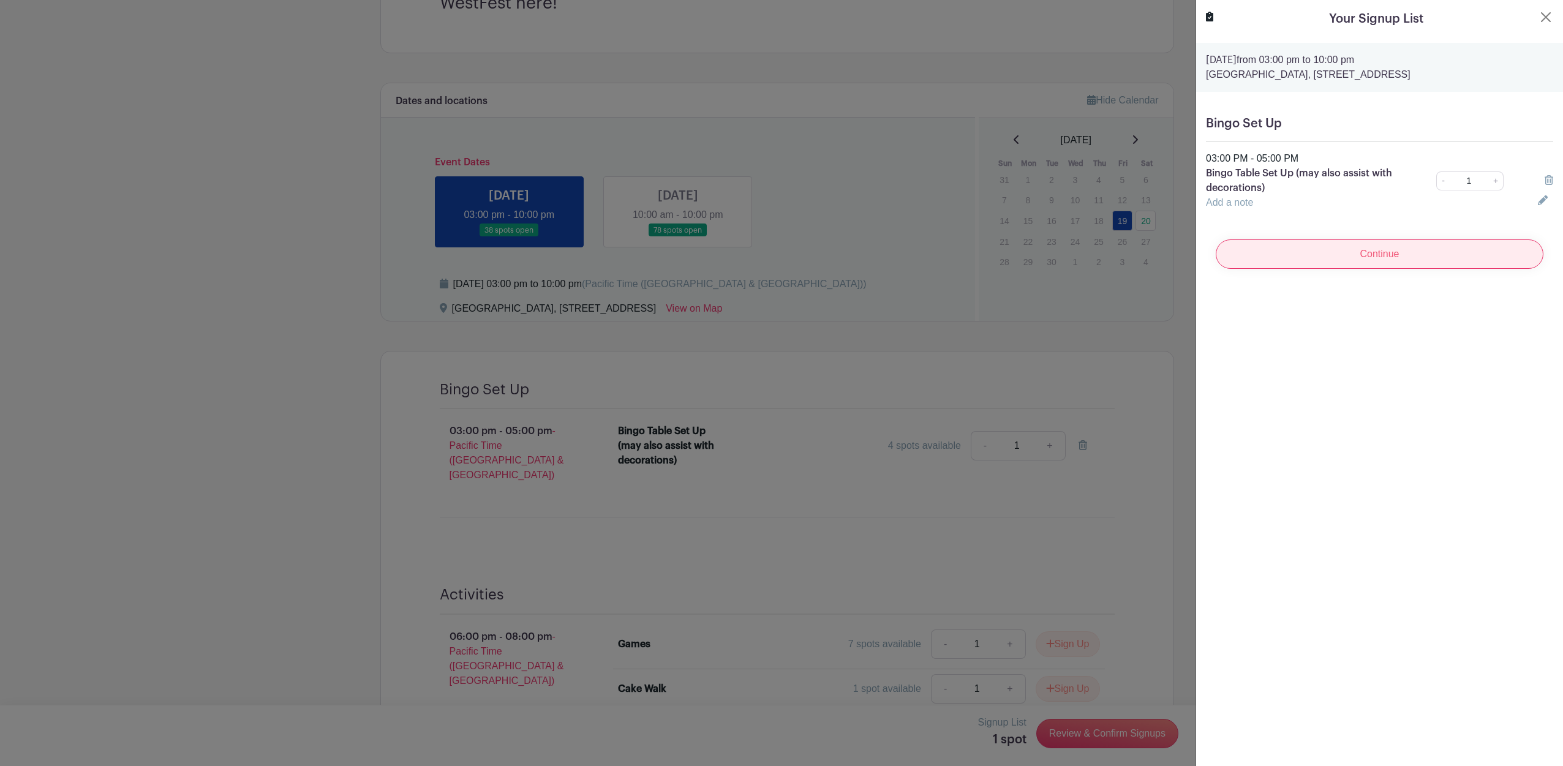
click at [1304, 252] on input "Continue" at bounding box center [1380, 253] width 328 height 29
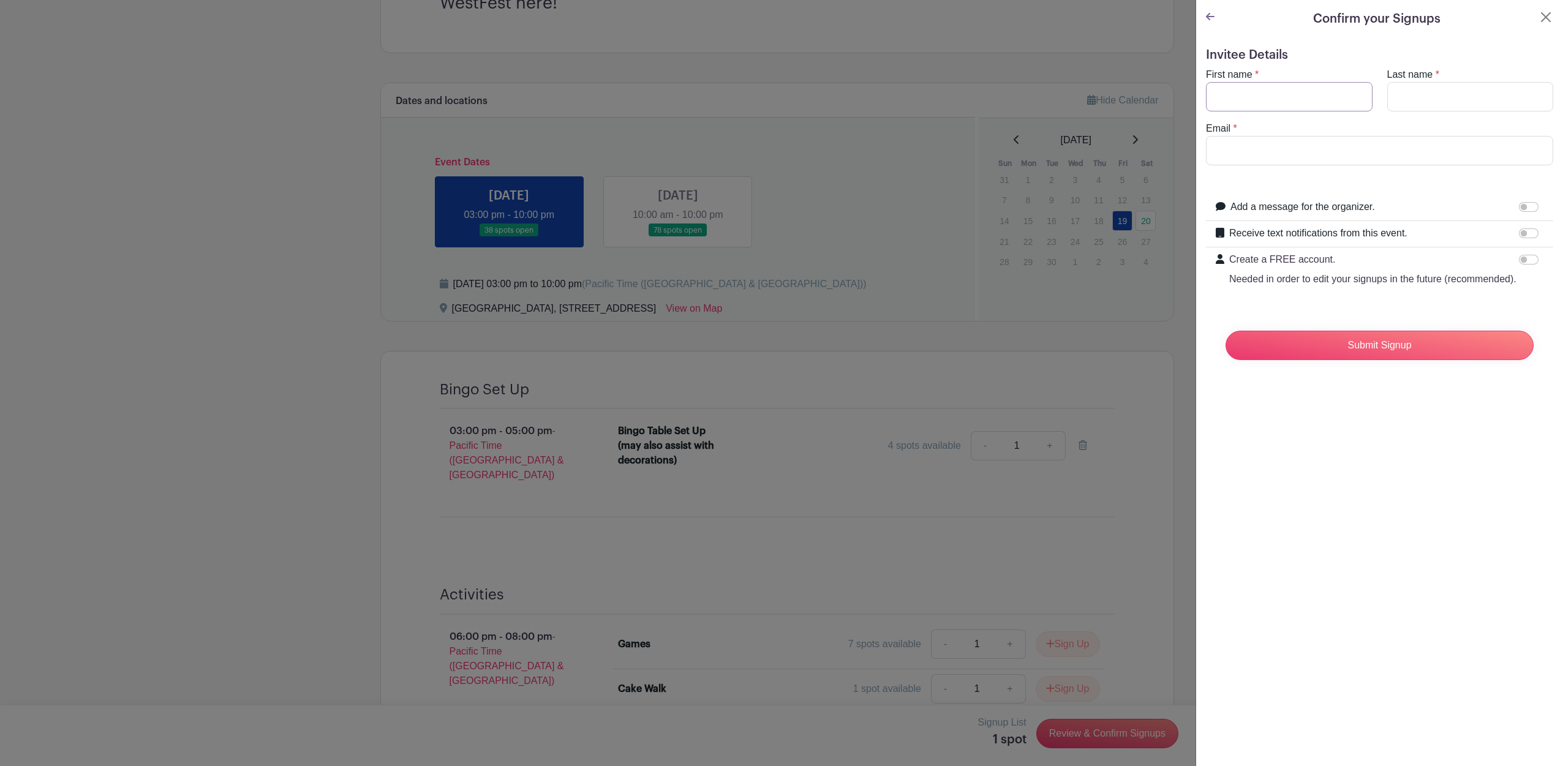
click at [1279, 99] on input "First name" at bounding box center [1289, 96] width 167 height 29
type input "Liam"
type input "[PERSON_NAME]"
type input "[EMAIL_ADDRESS][DOMAIN_NAME]"
click at [1356, 360] on input "Submit Signup" at bounding box center [1379, 345] width 308 height 29
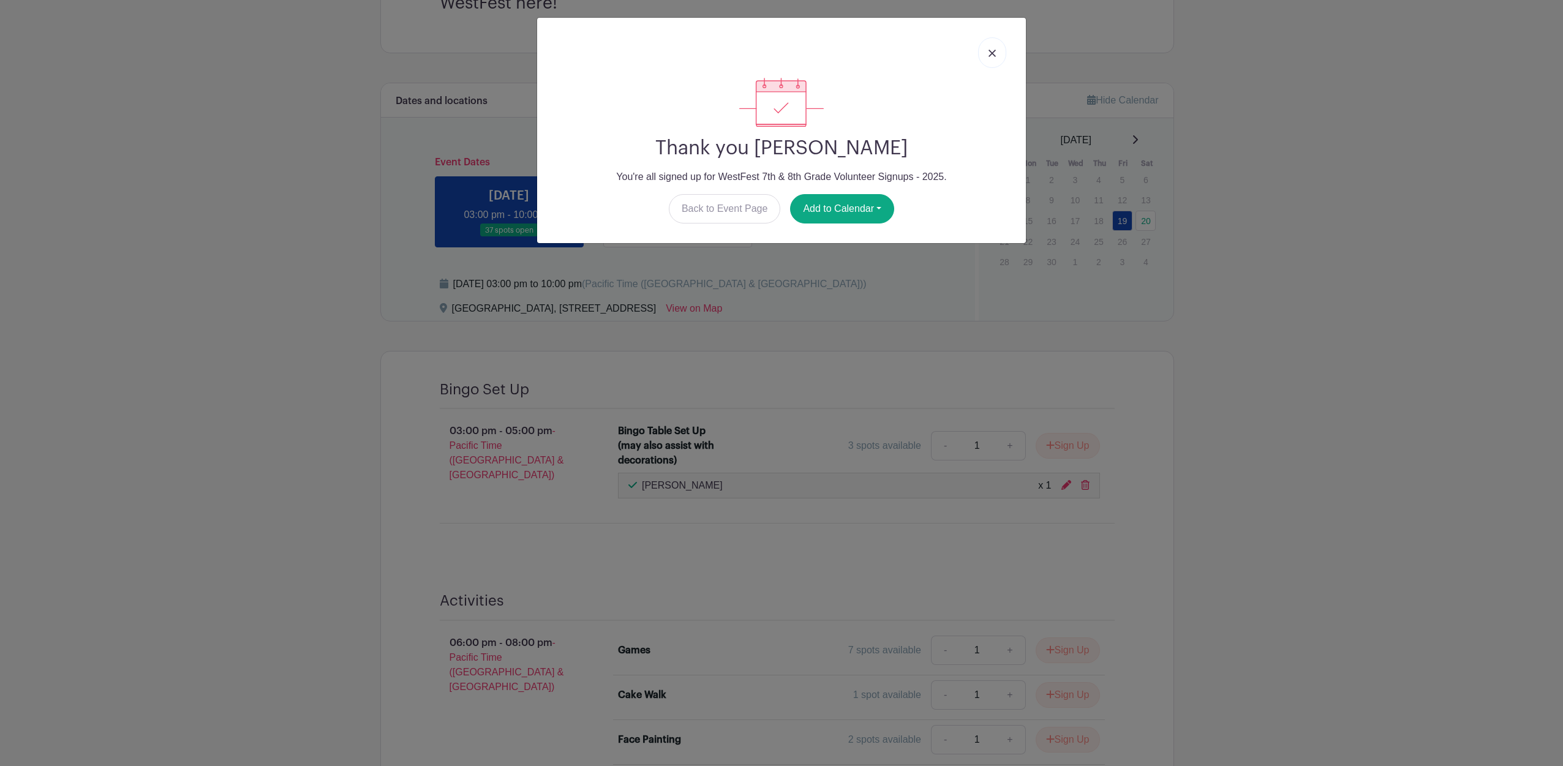
click at [989, 48] on link at bounding box center [992, 52] width 28 height 31
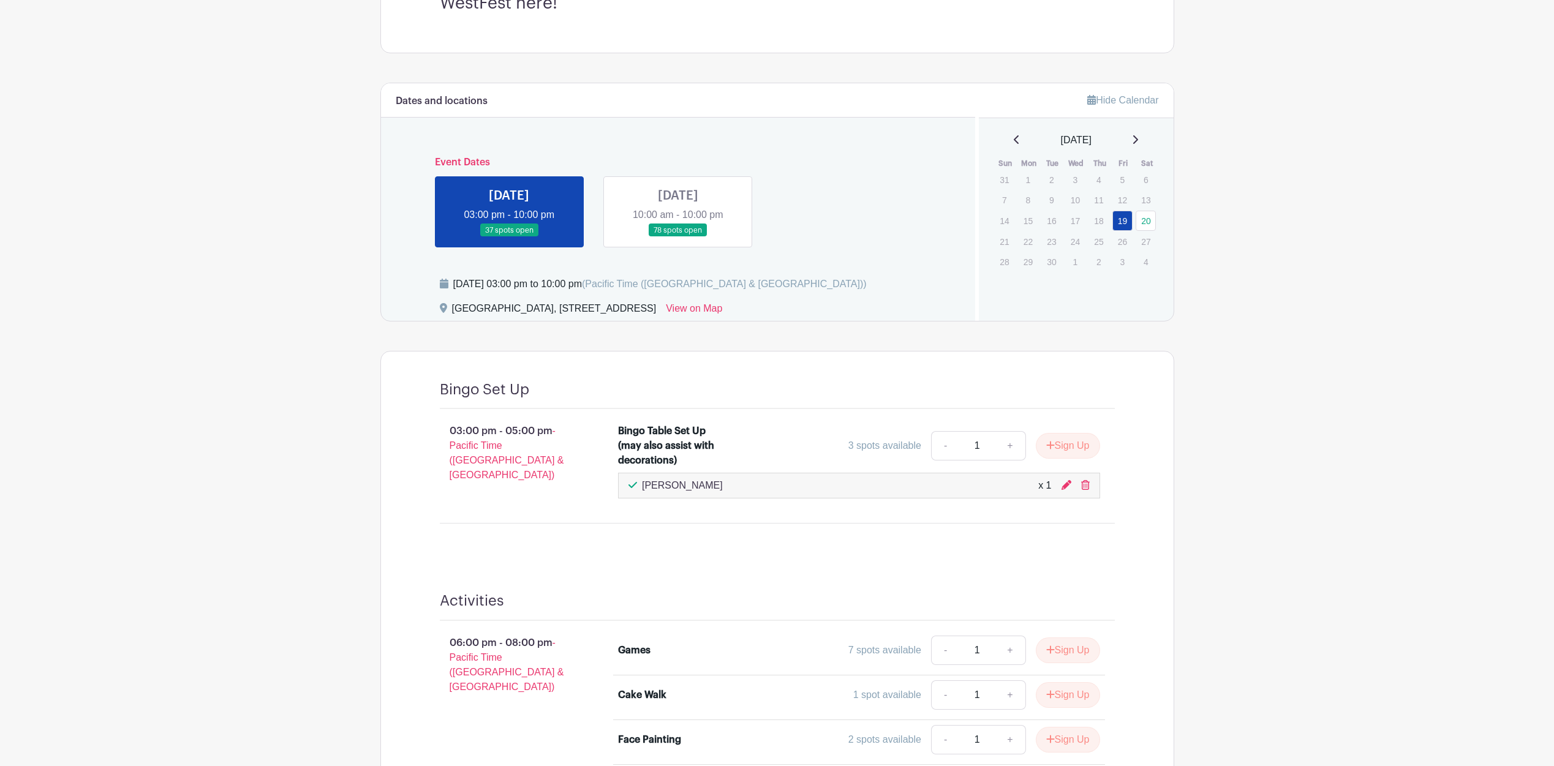
drag, startPoint x: 1088, startPoint y: 483, endPoint x: 839, endPoint y: 38, distance: 509.7
click at [1088, 483] on icon at bounding box center [1085, 485] width 9 height 10
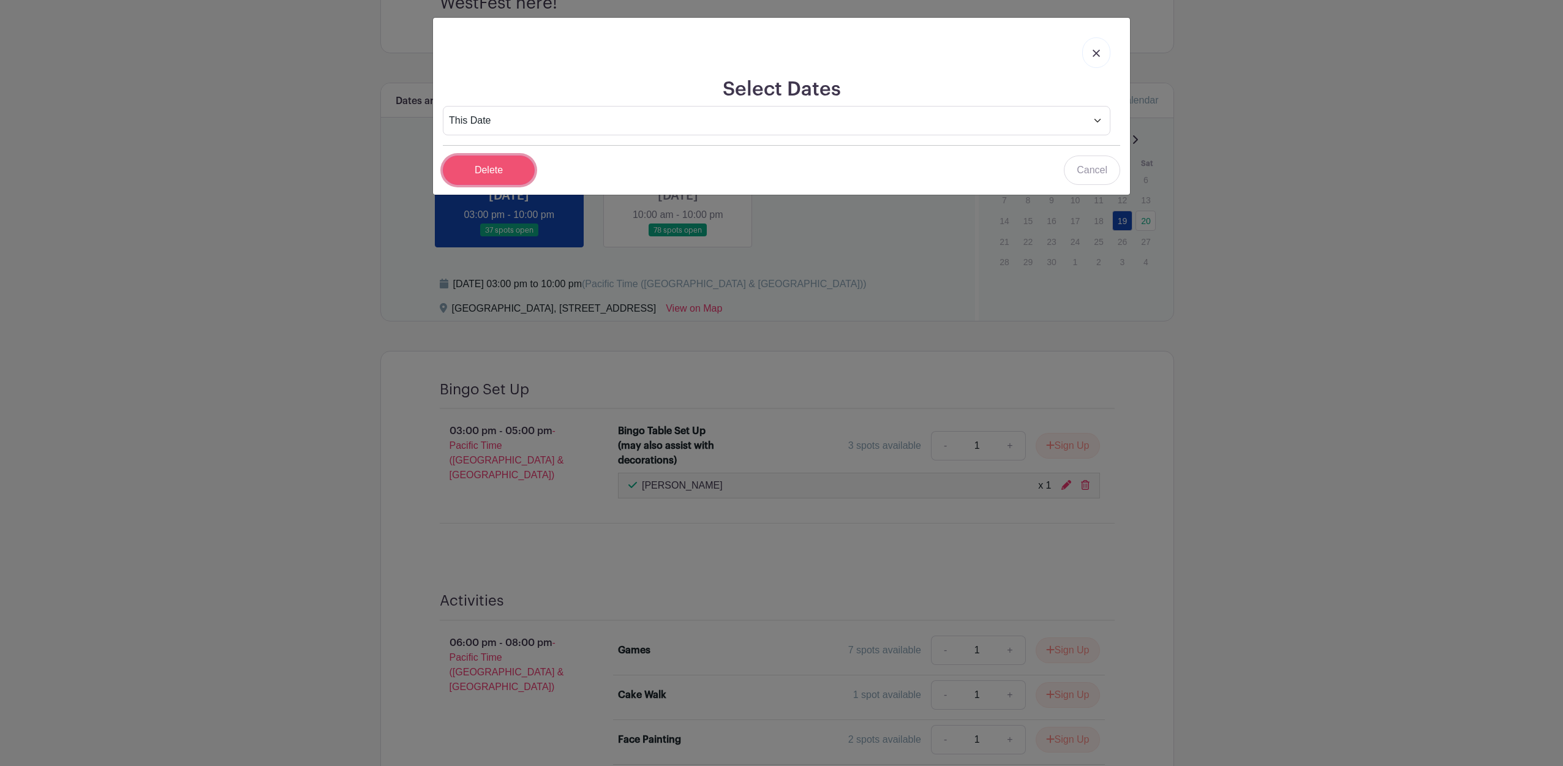
click at [517, 176] on input "Delete" at bounding box center [489, 170] width 92 height 29
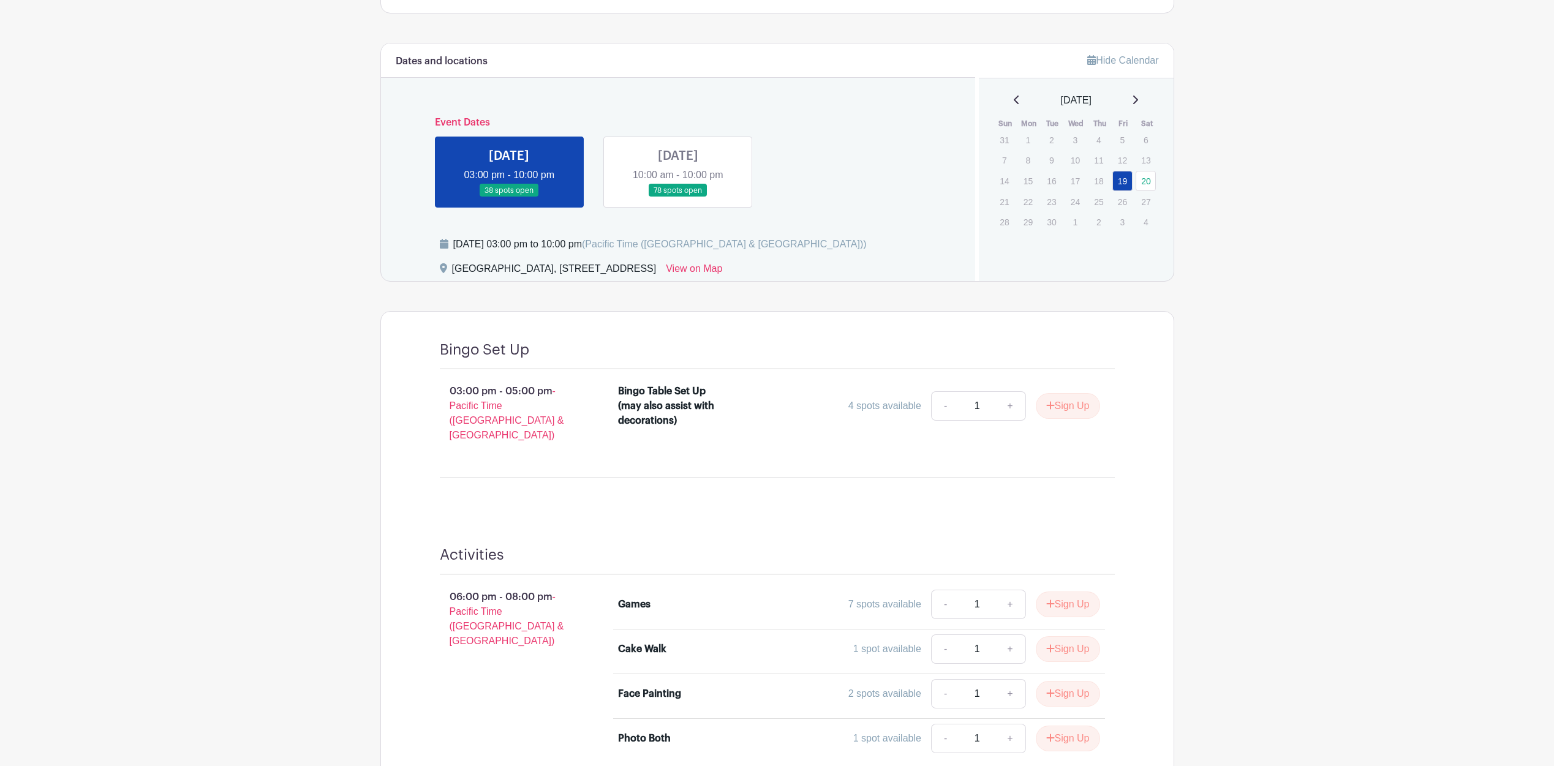
scroll to position [468, 0]
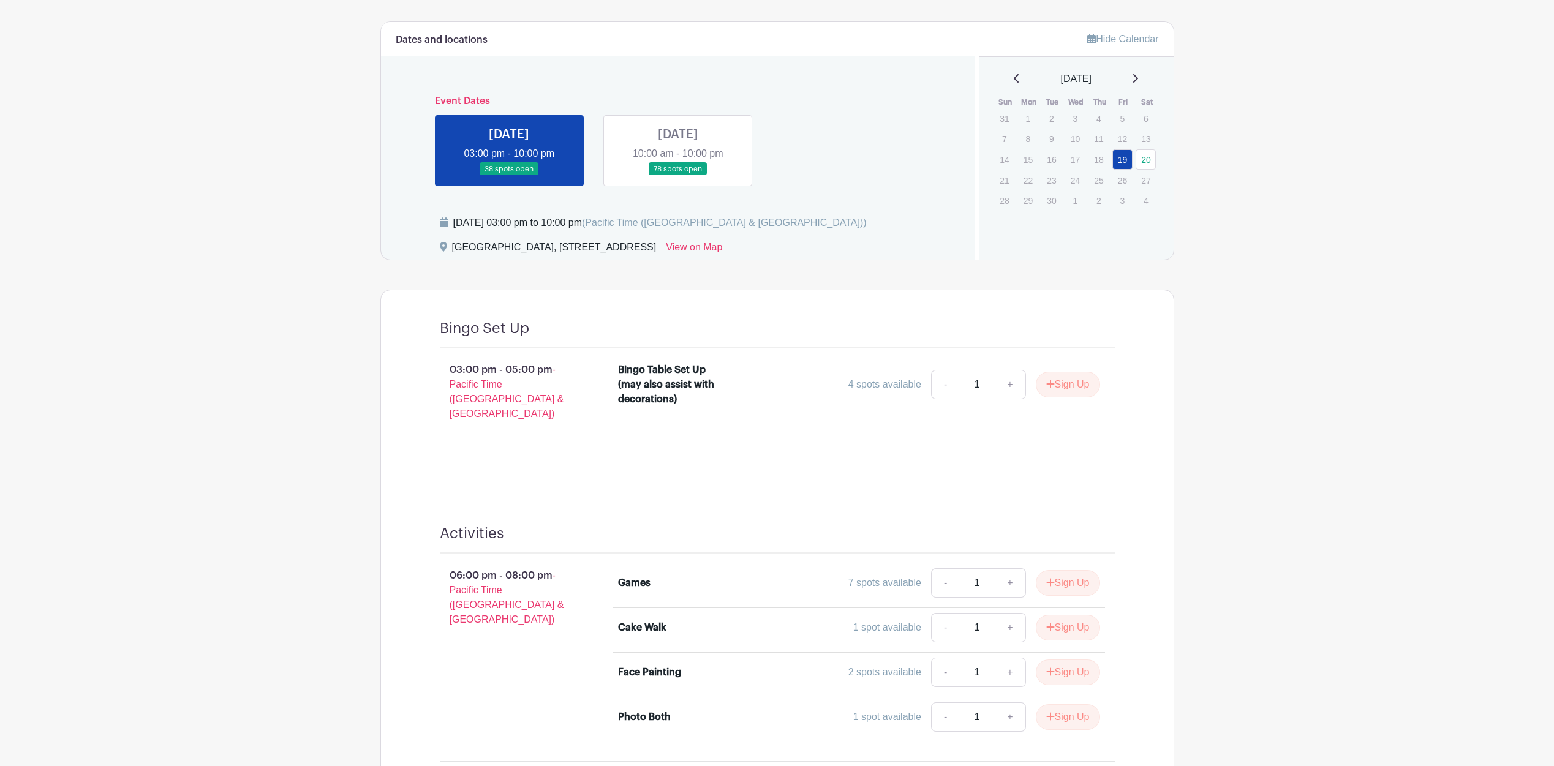
click at [678, 176] on link at bounding box center [678, 176] width 0 height 0
